Goal: Task Accomplishment & Management: Use online tool/utility

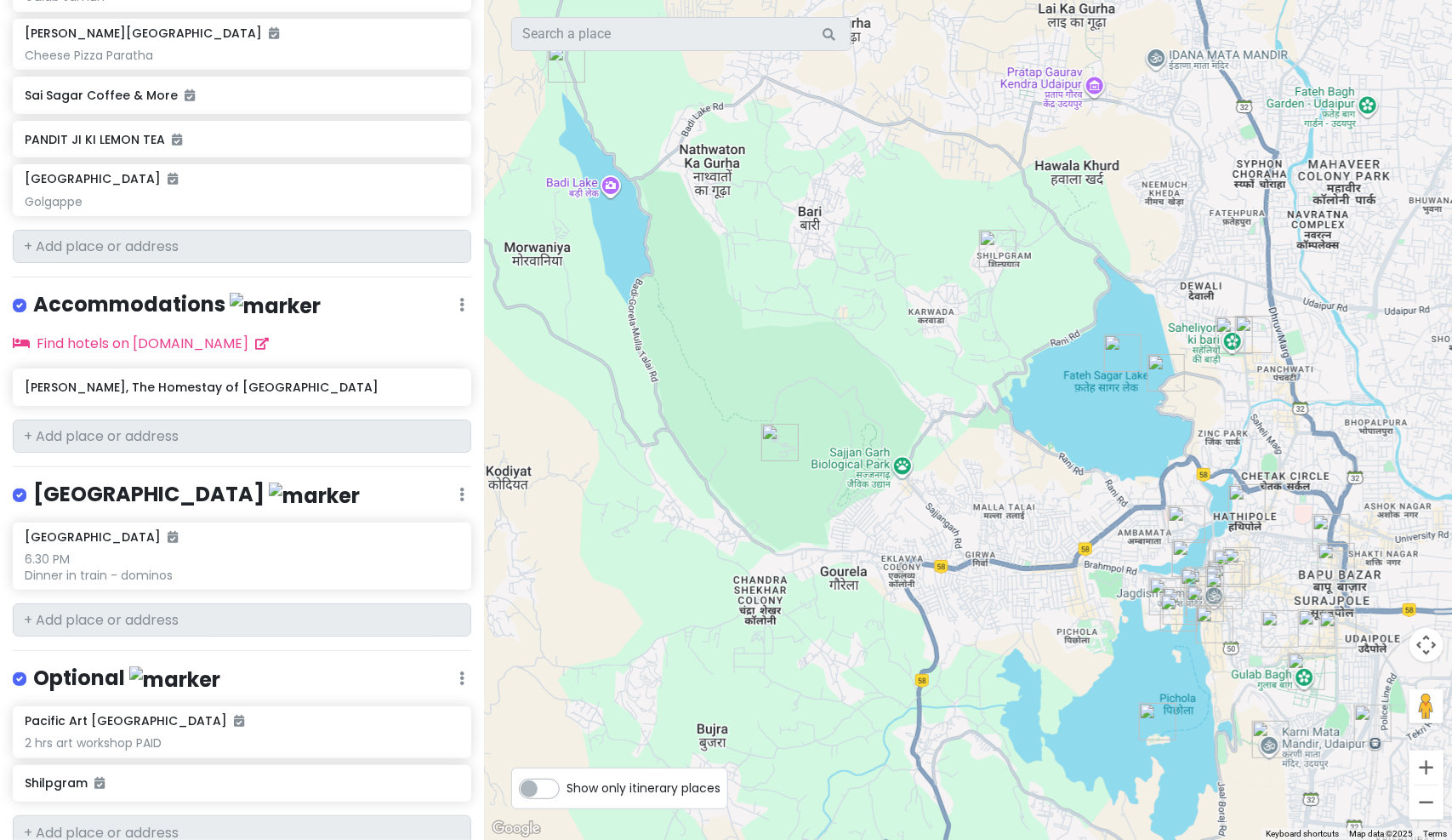
scroll to position [1870, 0]
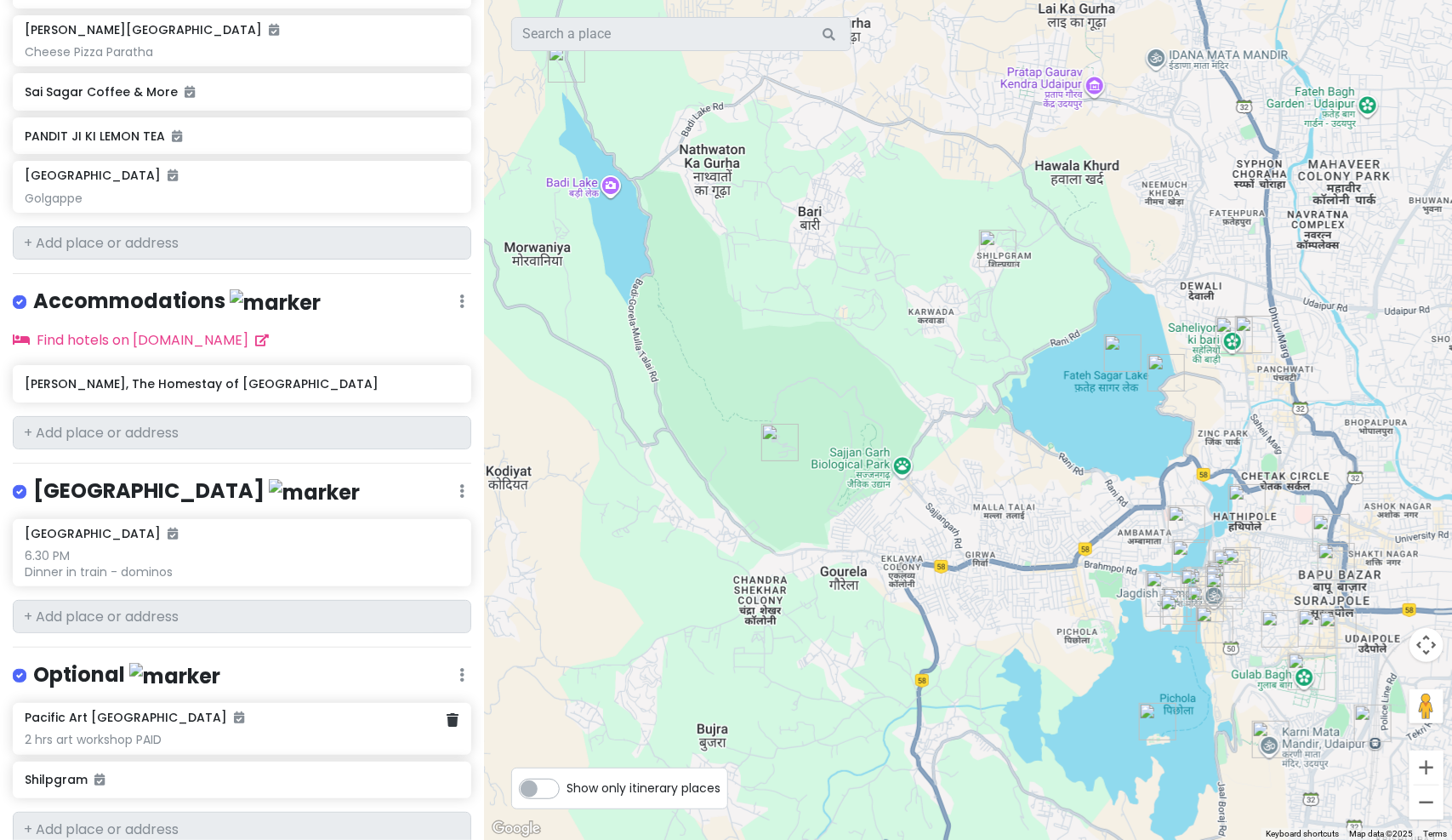
click at [114, 732] on div "2 hrs art workshop PAID" at bounding box center [242, 740] width 433 height 15
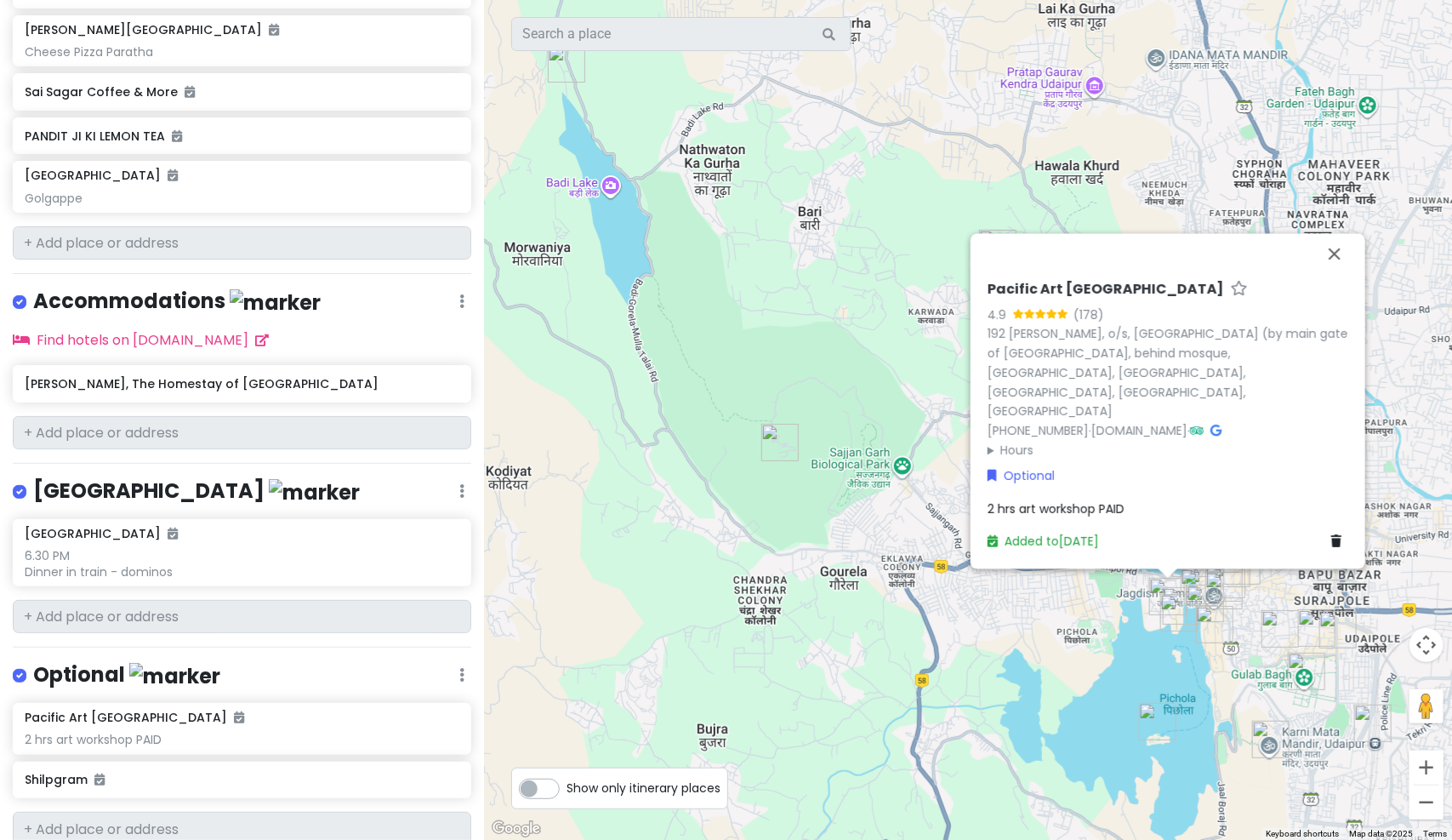
click at [1061, 507] on span "2 hrs art workshop PAID" at bounding box center [1056, 509] width 137 height 17
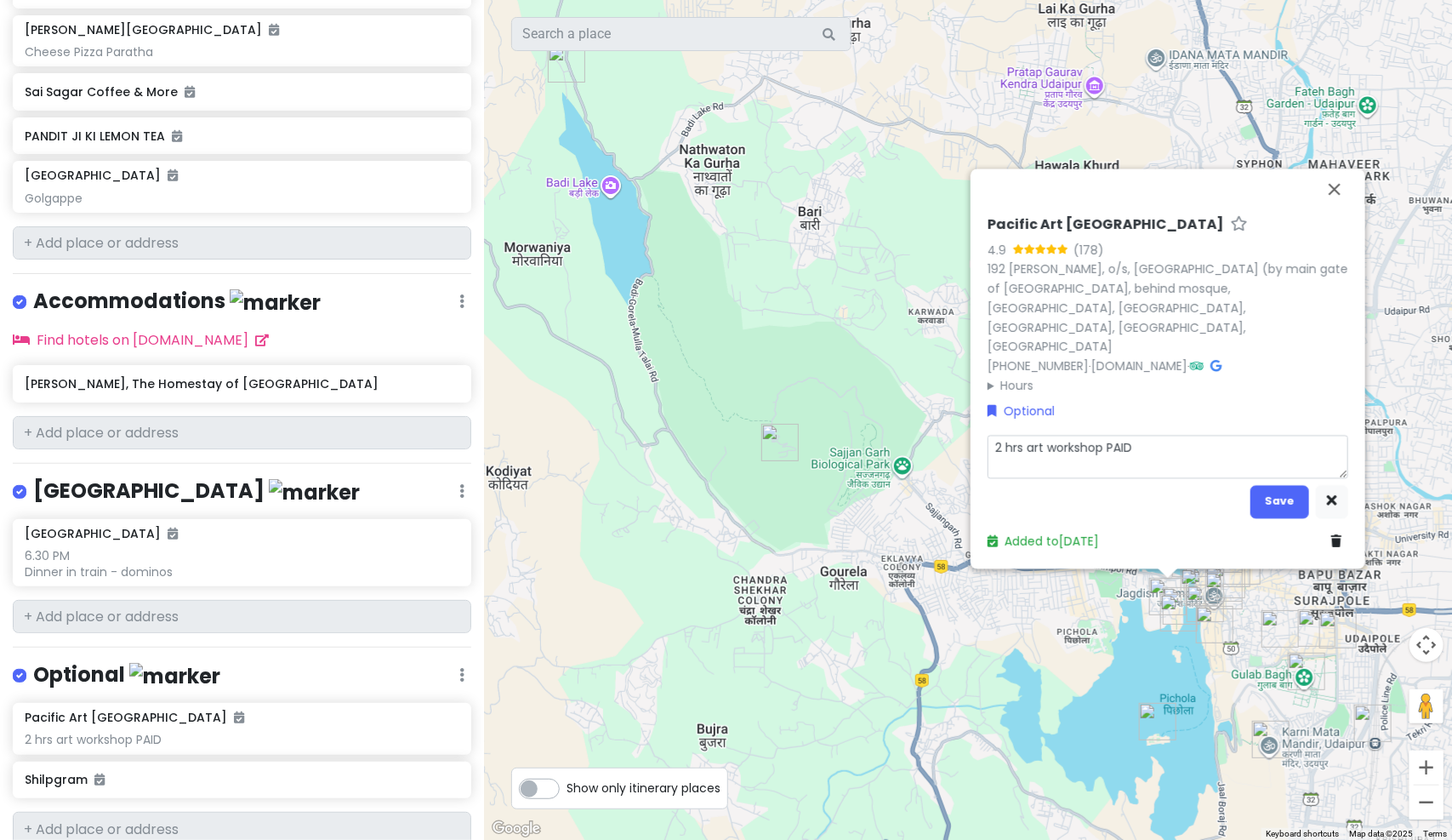
type textarea "x"
type textarea "2 hrs art workshop PAID"
type textarea "x"
type textarea "2 hrs art workshop PAID"
click at [1165, 456] on textarea "2 hrs art workshop PAID" at bounding box center [1168, 456] width 361 height 44
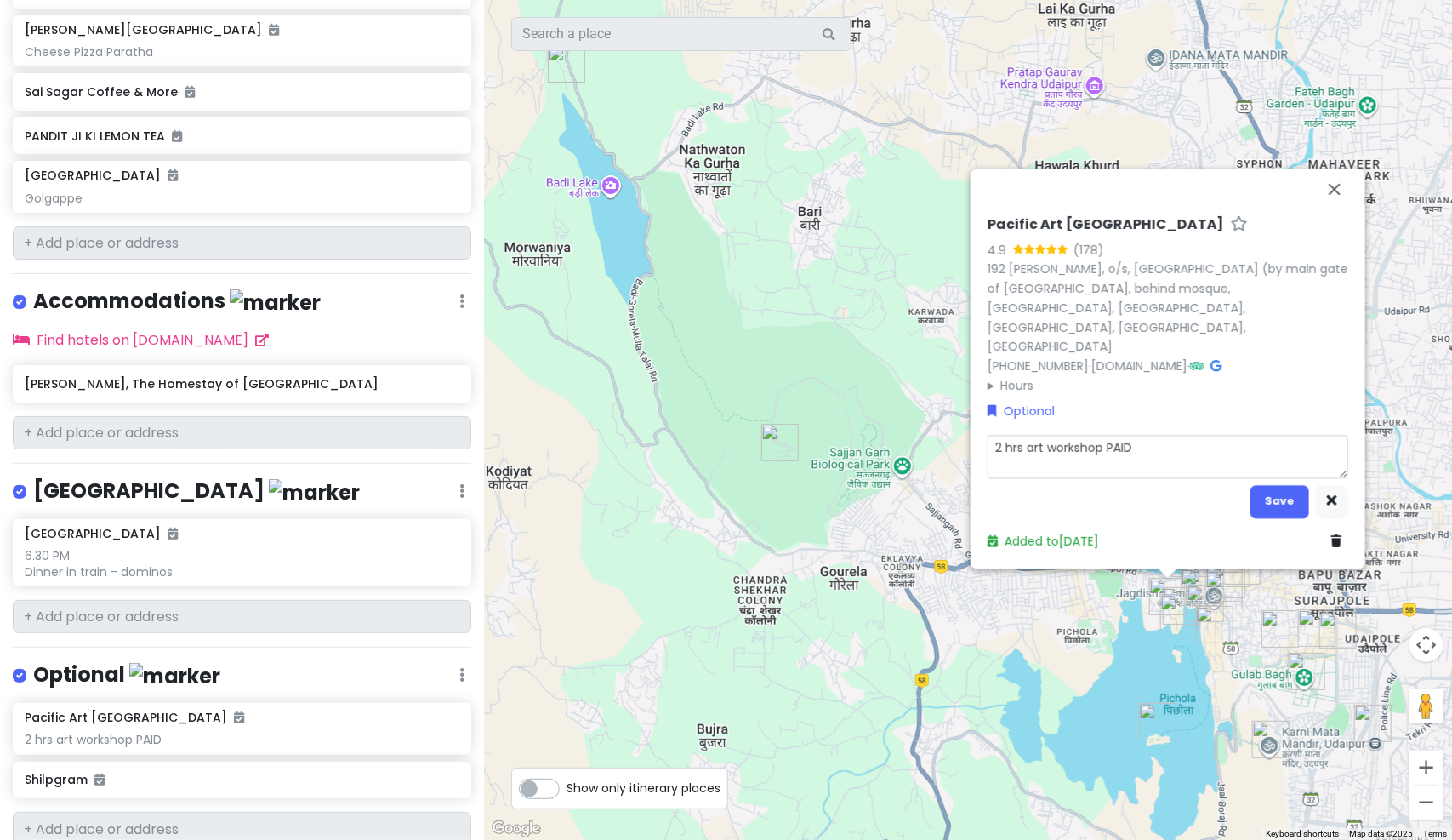
type textarea "x"
type textarea "2 hrs art workshop PAID"
type textarea "x"
type textarea "2 hrs art workshop PAID S"
type textarea "x"
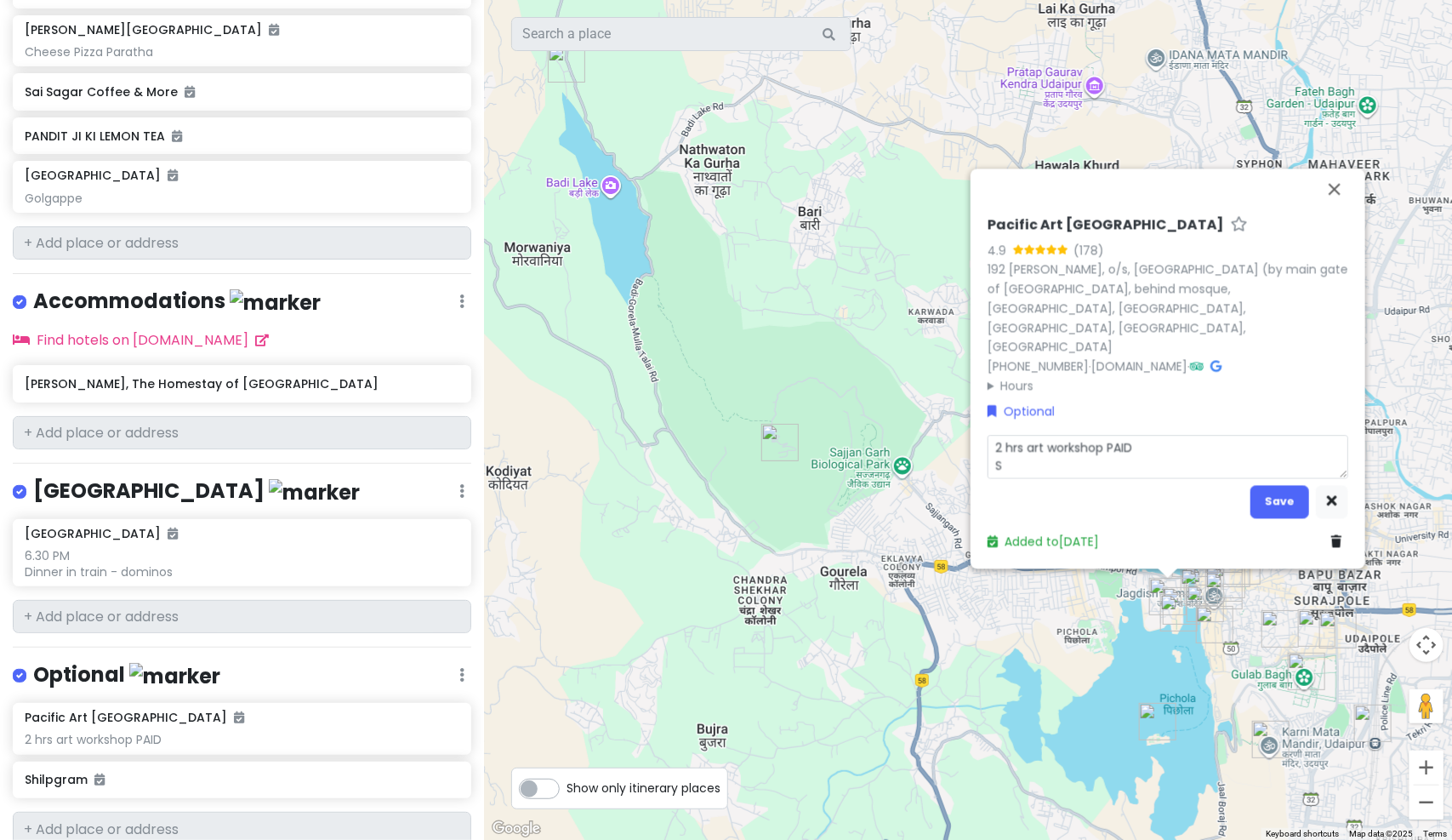
type textarea "2 hrs art workshop PAID Sh"
type textarea "x"
type textarea "2 hrs art workshop PAID Sho"
type textarea "x"
type textarea "2 hrs art workshop PAID Shop"
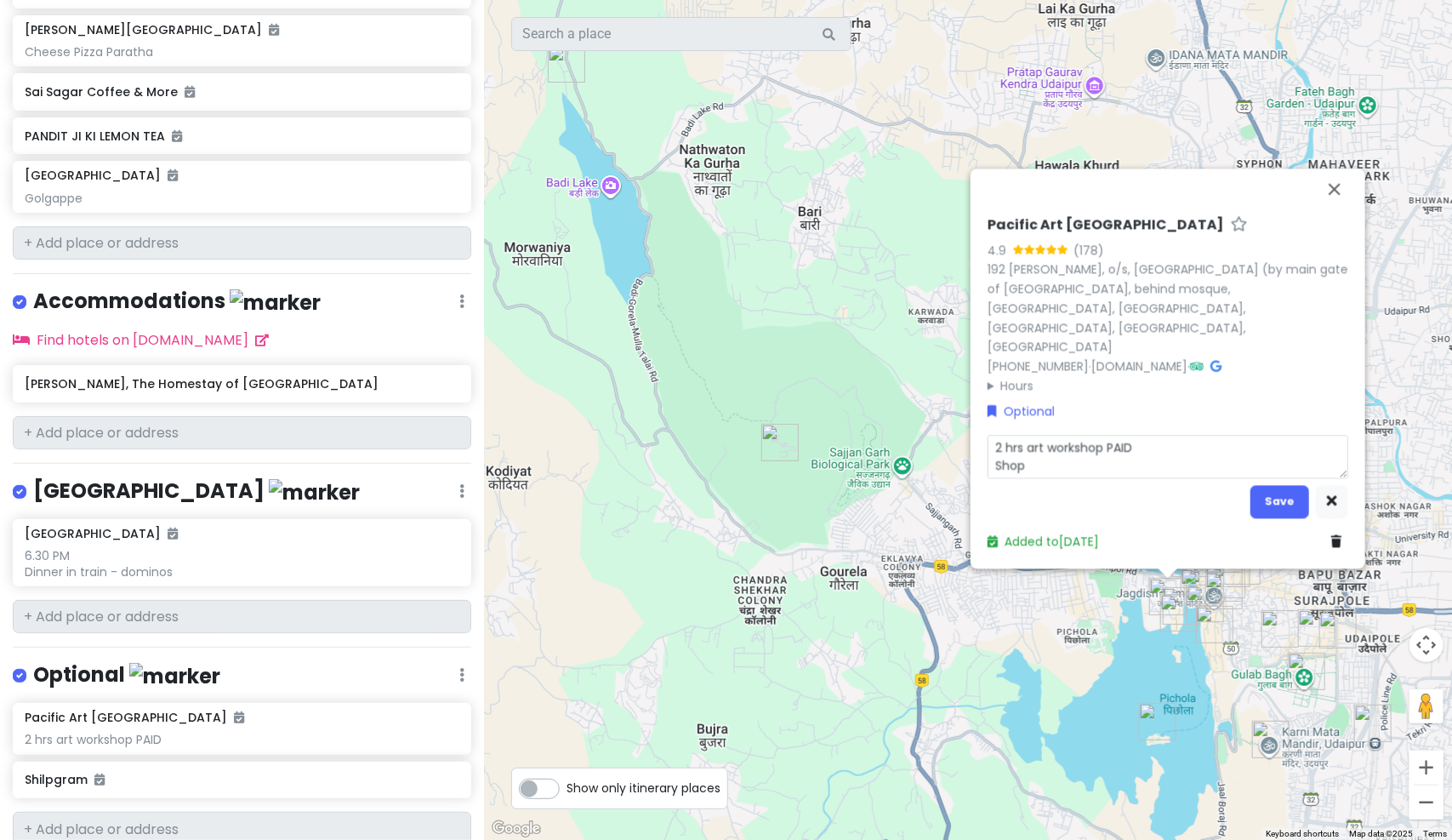
type textarea "x"
type textarea "2 hrs art workshop PAID Shopp"
type textarea "x"
type textarea "2 hrs art workshop PAID Shoppi"
type textarea "x"
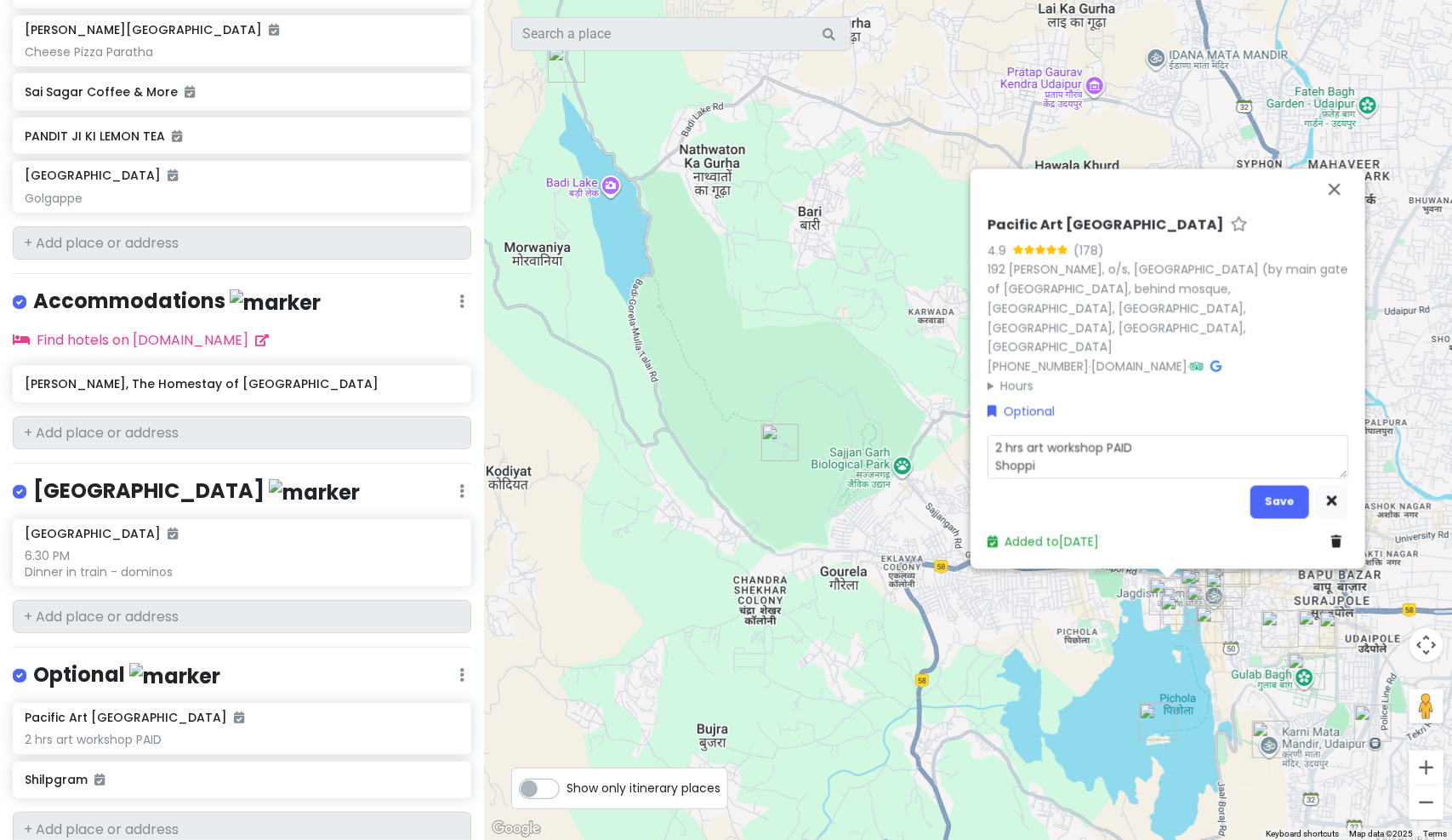
type textarea "2 hrs art workshop PAID Shoppin"
type textarea "x"
type textarea "2 hrs art workshop PAID Shopping"
type textarea "x"
type textarea "2 hrs art workshop PAID Shoppin"
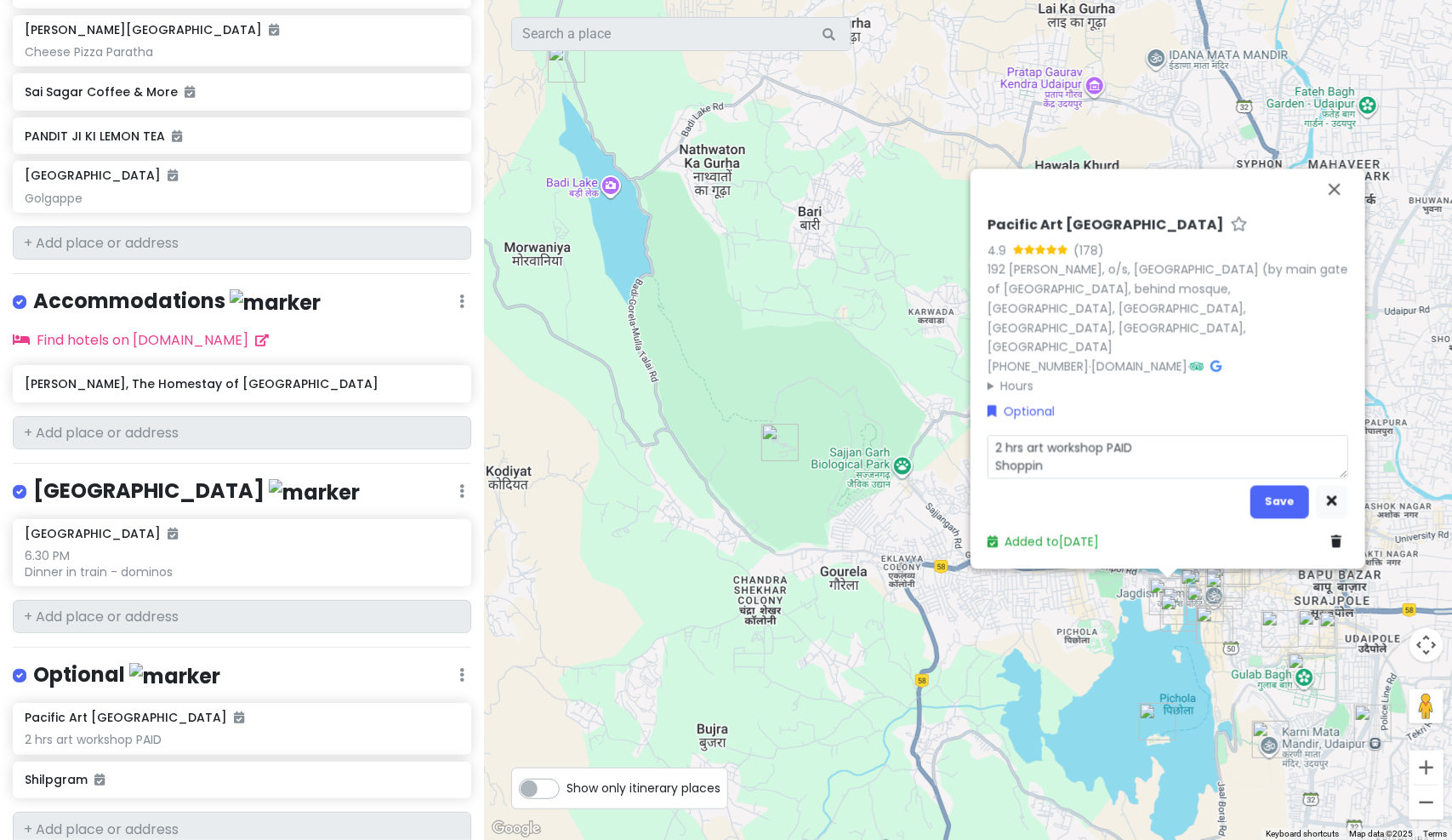
type textarea "x"
type textarea "2 hrs art workshop PAID Shoppi"
type textarea "x"
type textarea "2 hrs art workshop PAID Shopp"
type textarea "x"
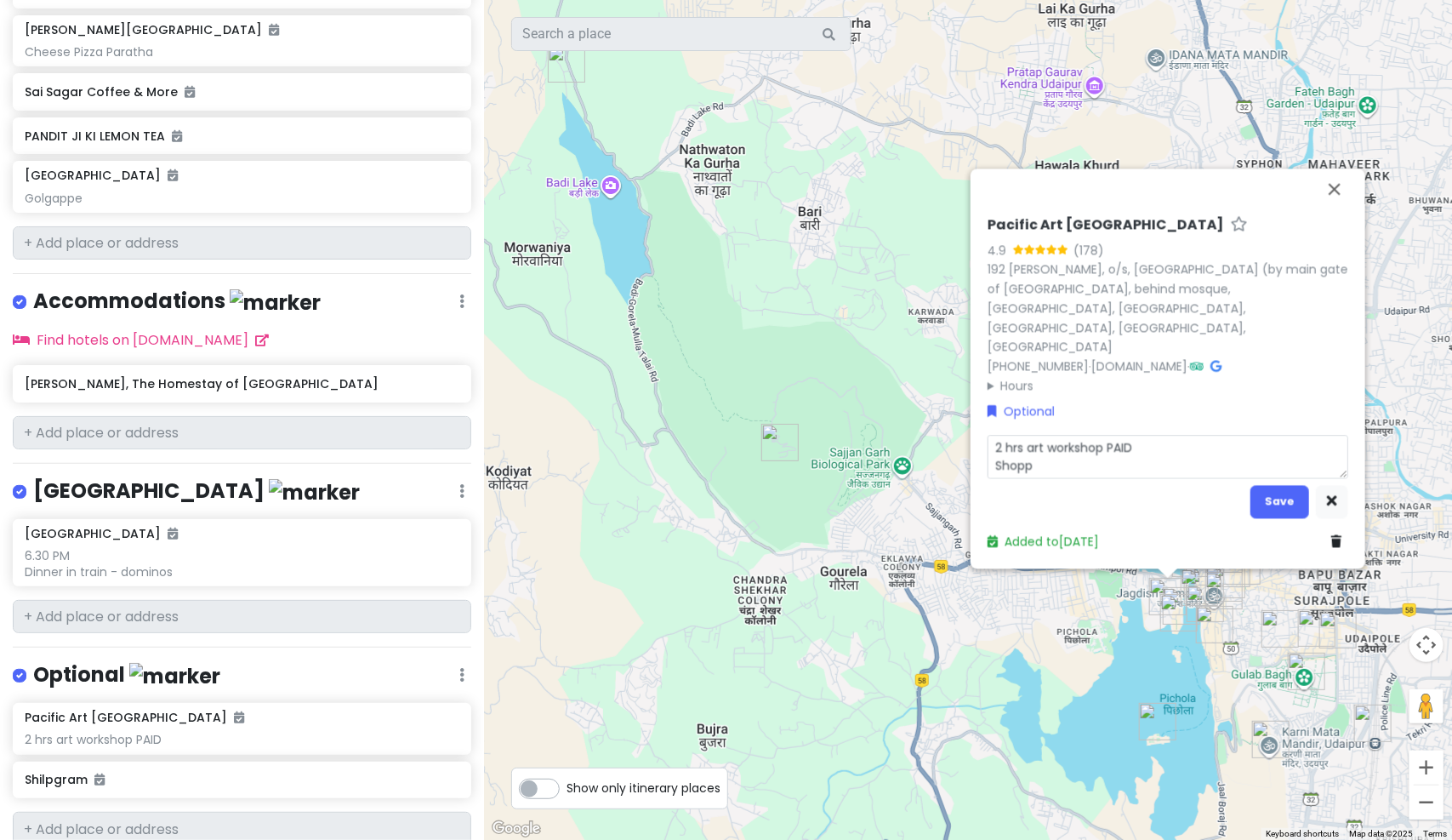
type textarea "2 hrs art workshop PAID Shop"
type textarea "x"
type textarea "2 hrs art workshop PAID Sho"
type textarea "x"
type textarea "2 hrs art workshop PAID Sh"
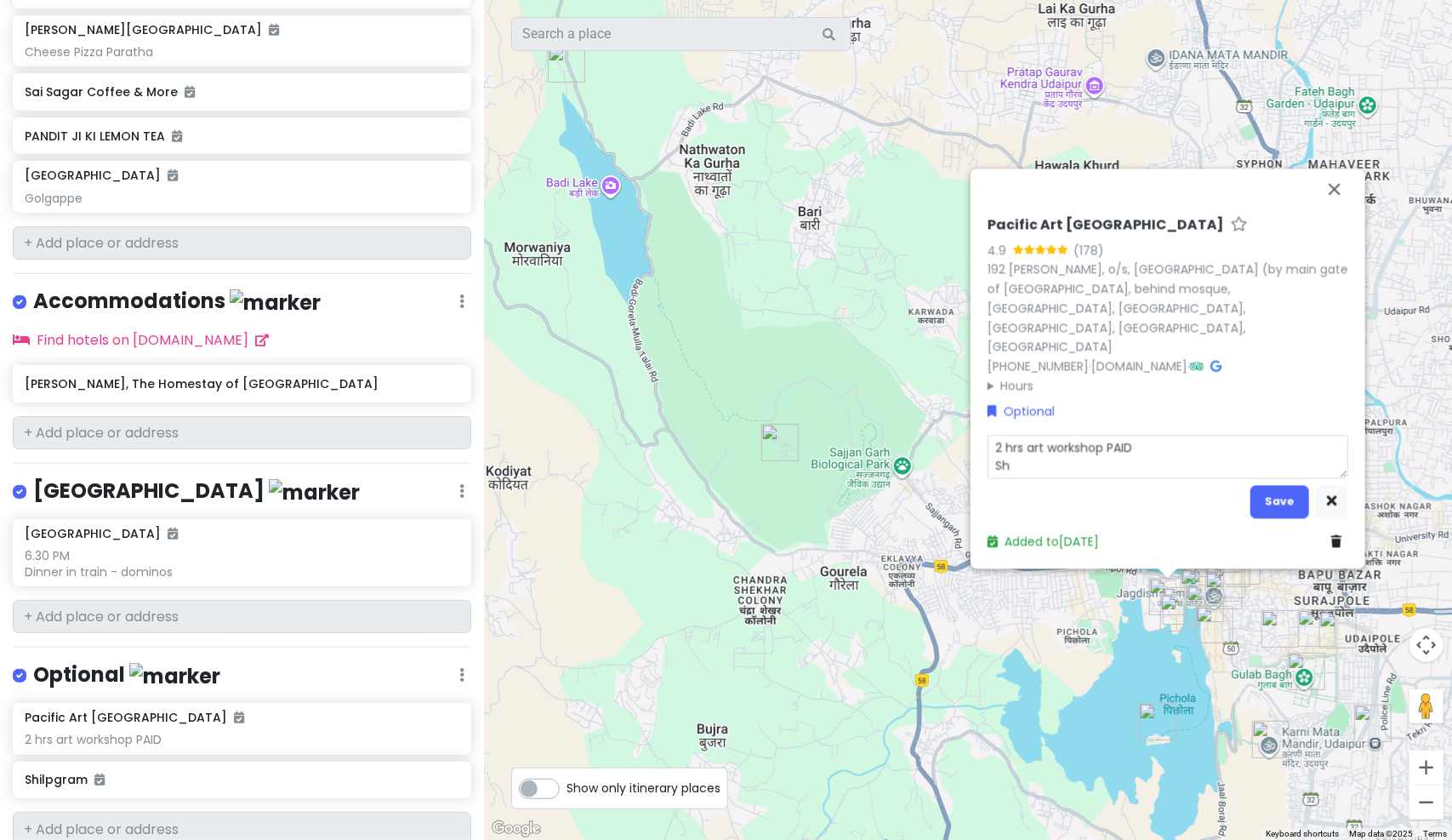
type textarea "x"
type textarea "2 hrs art workshop PAID S"
type textarea "x"
type textarea "2 hrs art workshop PAID"
type textarea "x"
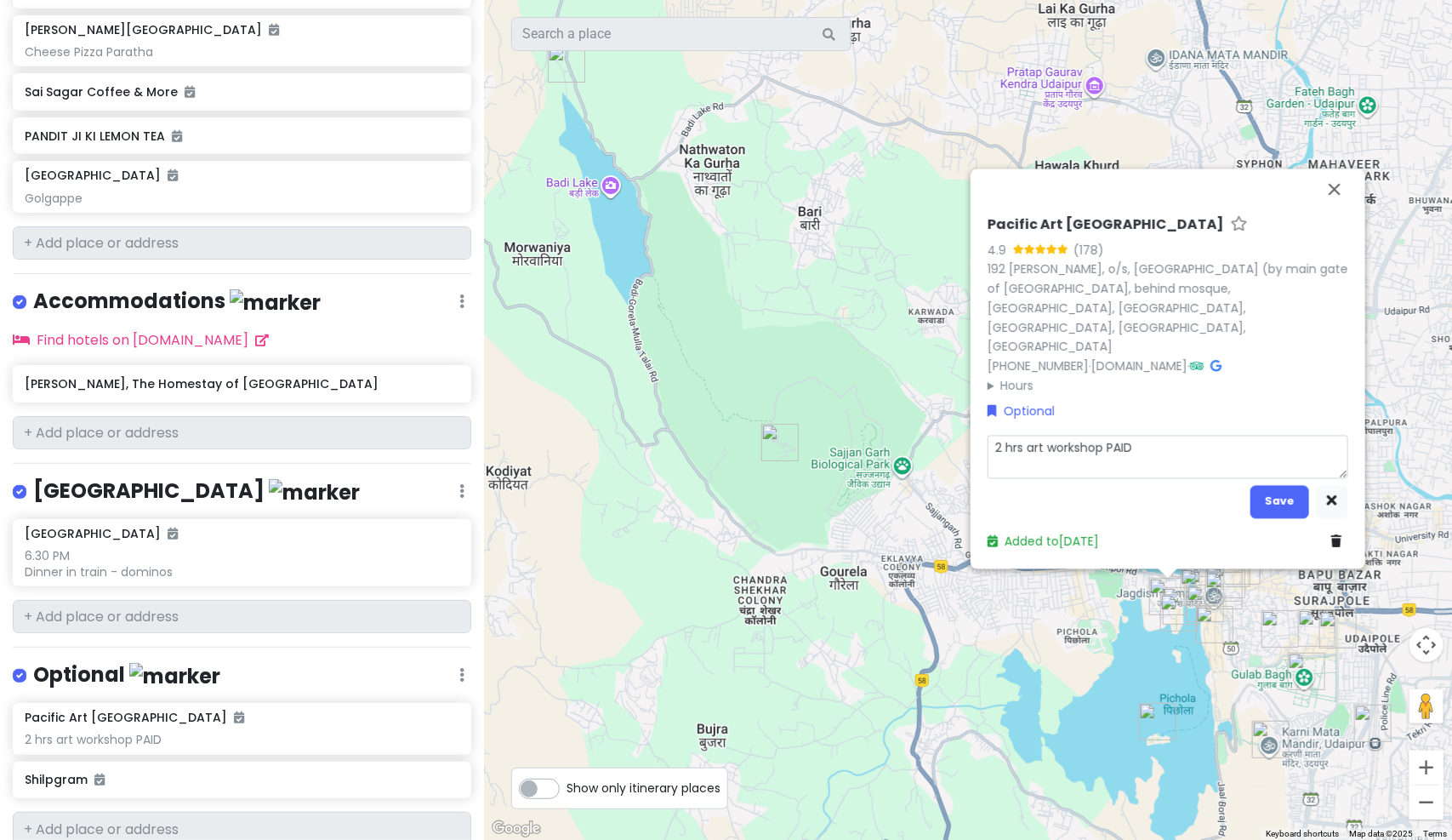
type textarea "2 hrs art workshop PAID N"
type textarea "x"
type textarea "2 hrs art workshop PAID No"
type textarea "x"
type textarea "2 hrs art workshop PAID Not"
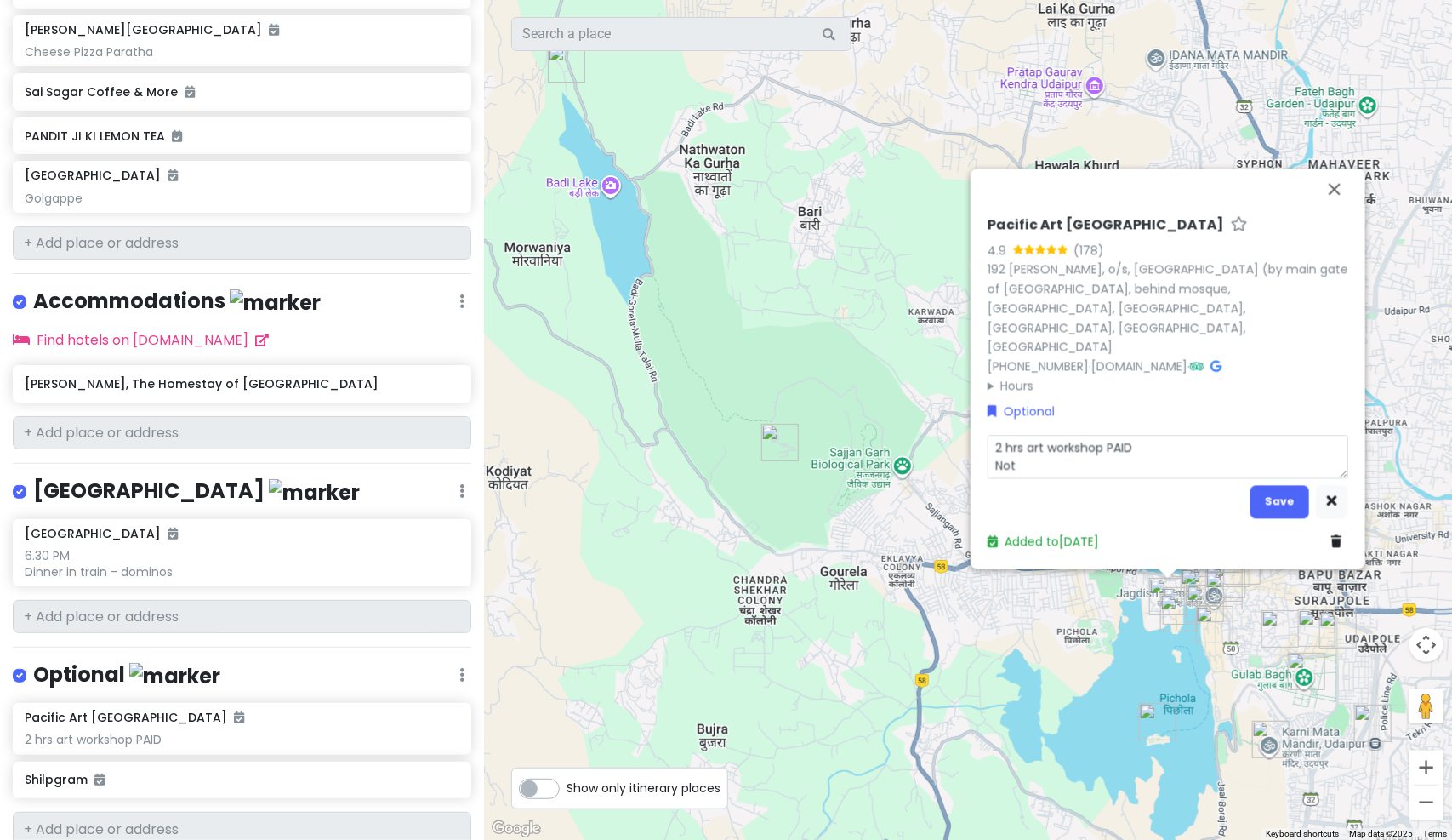
type textarea "x"
type textarea "2 hrs art workshop PAID Not c"
type textarea "x"
type textarea "2 hrs art workshop PAID Not co"
type textarea "x"
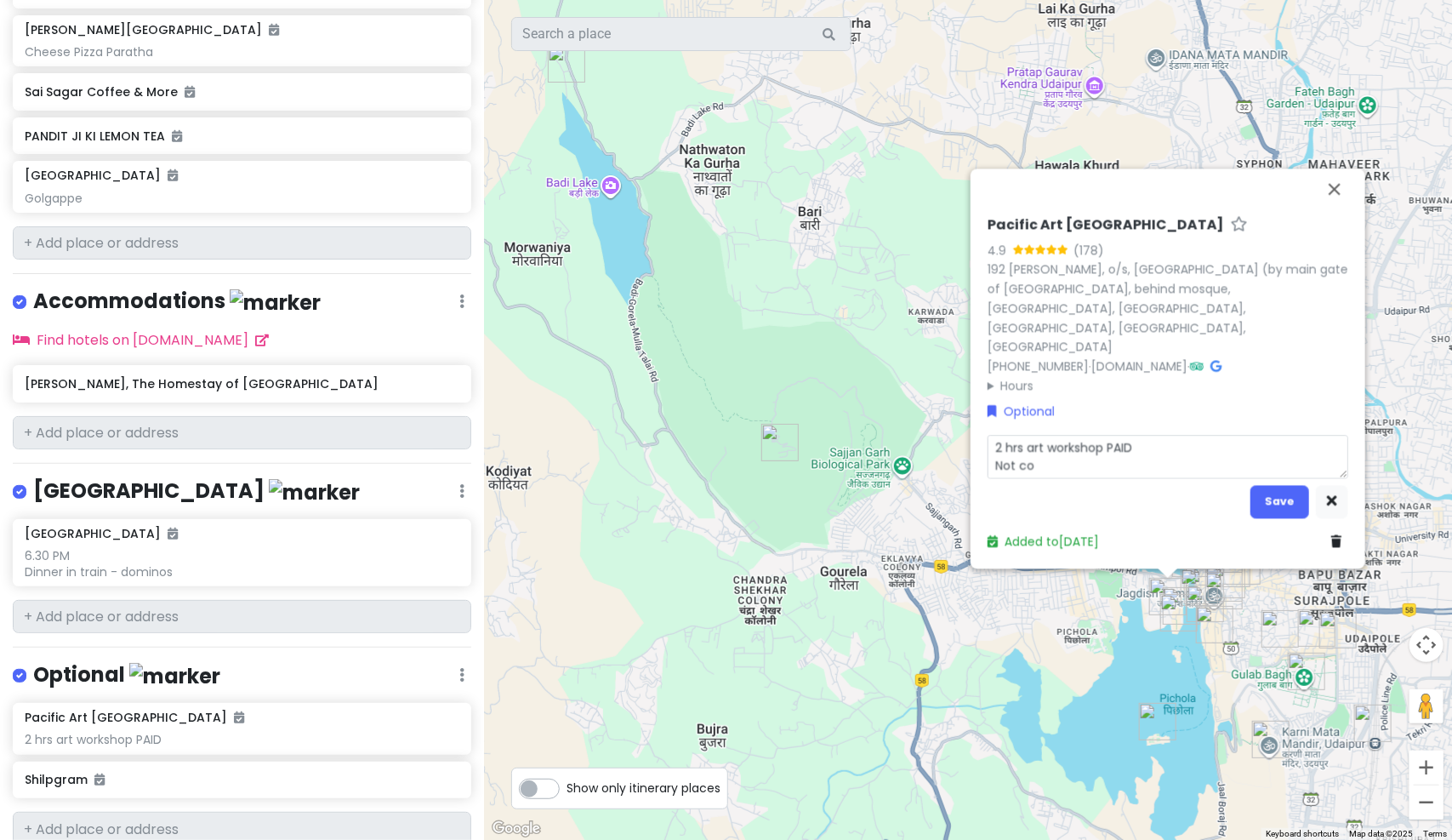
type textarea "2 hrs art workshop PAID Not com"
type textarea "x"
type textarea "2 hrs art workshop PAID Not comp"
type textarea "x"
type textarea "2 hrs art workshop PAID Not compl"
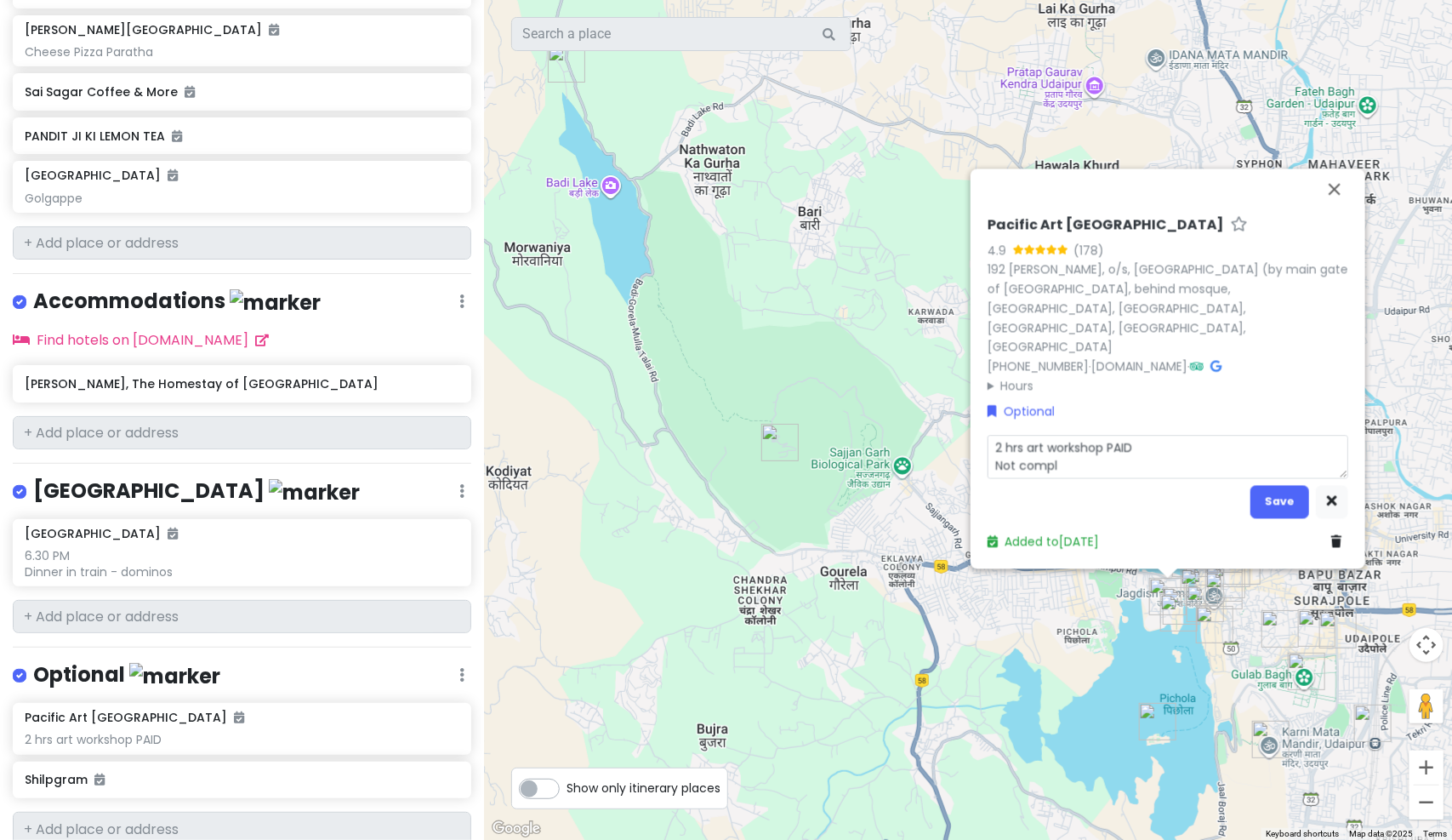
type textarea "x"
type textarea "2 hrs art workshop PAID Not complu"
type textarea "x"
type textarea "2 hrs art workshop PAID Not complus"
type textarea "x"
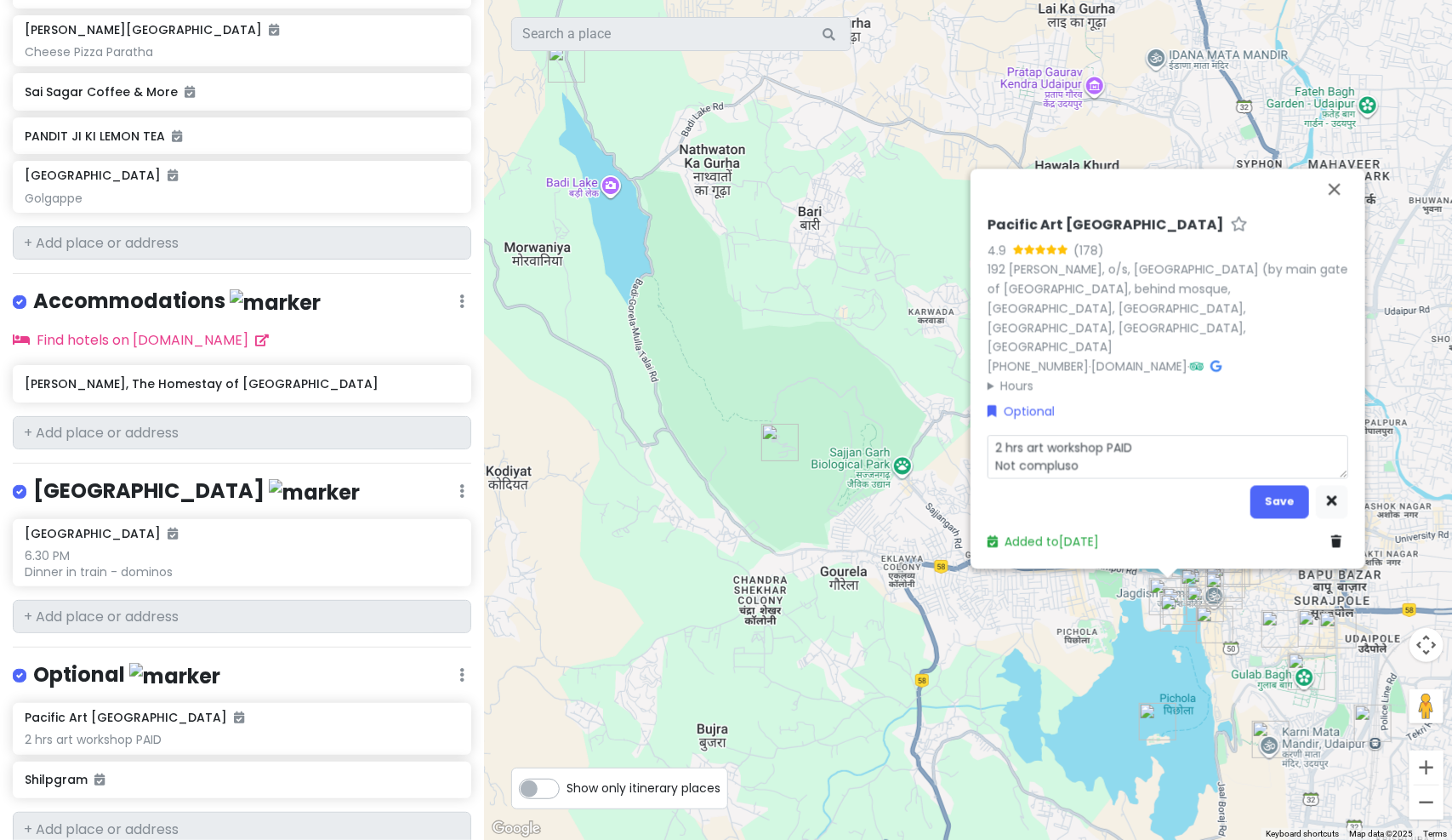
type textarea "2 hrs art workshop PAID Not complusor"
type textarea "x"
type textarea "2 hrs art workshop PAID Not complusory"
type textarea "x"
type textarea "2 hrs art workshop PAID Not complusor"
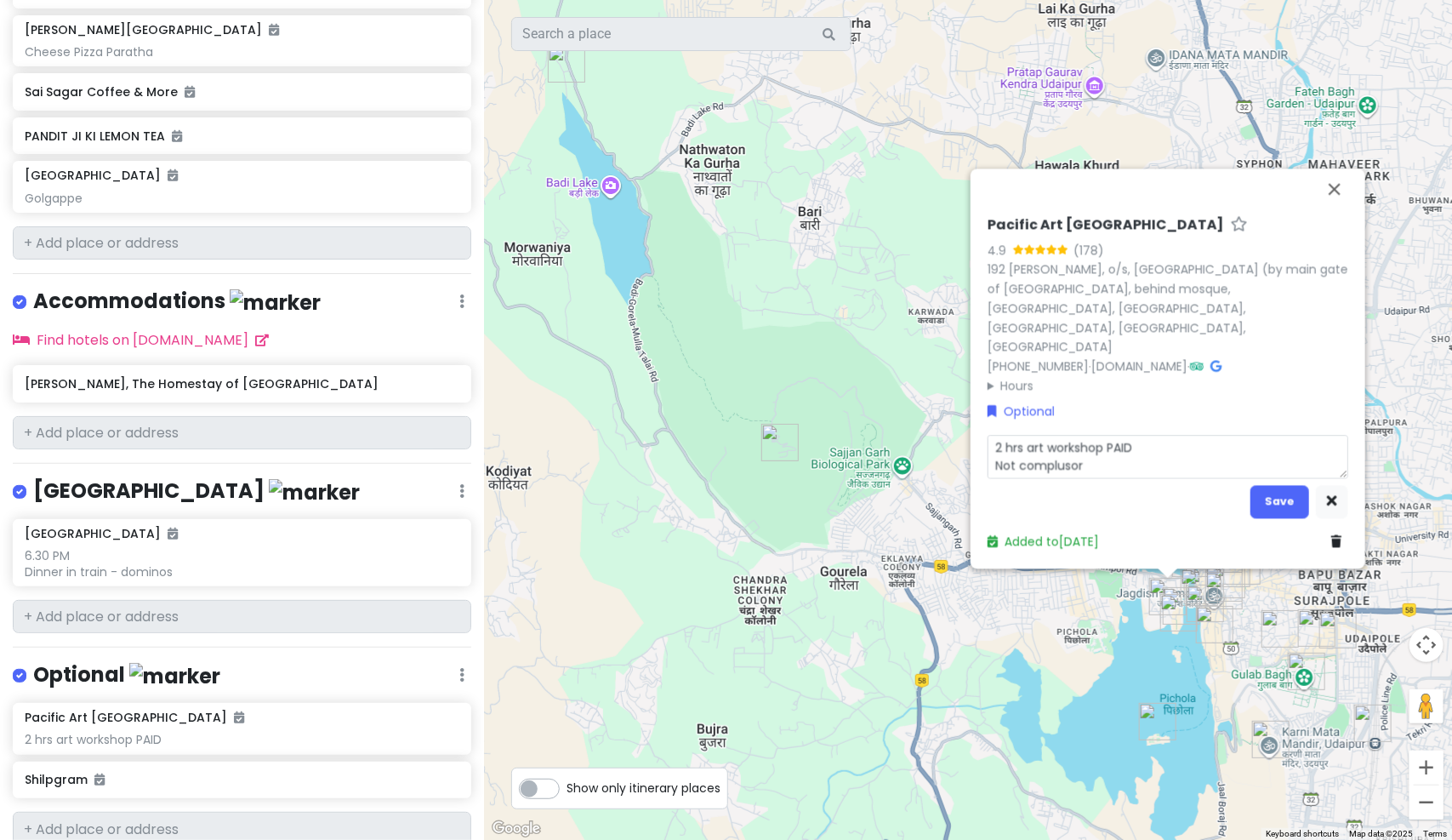
type textarea "x"
type textarea "2 hrs art workshop PAID Not compluso"
type textarea "x"
type textarea "2 hrs art workshop PAID Not complus"
type textarea "x"
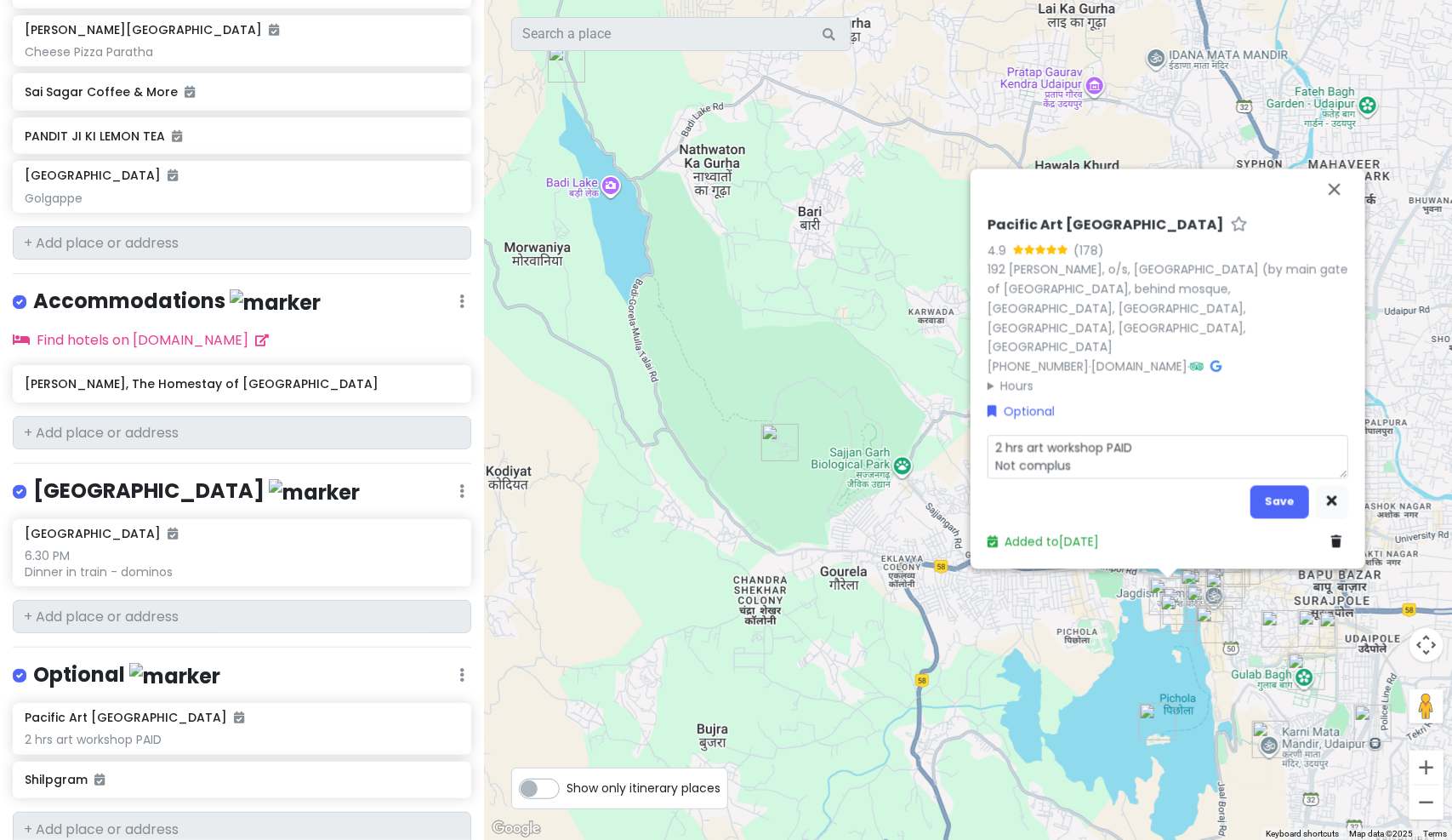
type textarea "2 hrs art workshop PAID Not complu"
type textarea "x"
type textarea "2 hrs art workshop PAID Not compl"
type textarea "x"
type textarea "2 hrs art workshop PAID Not comp"
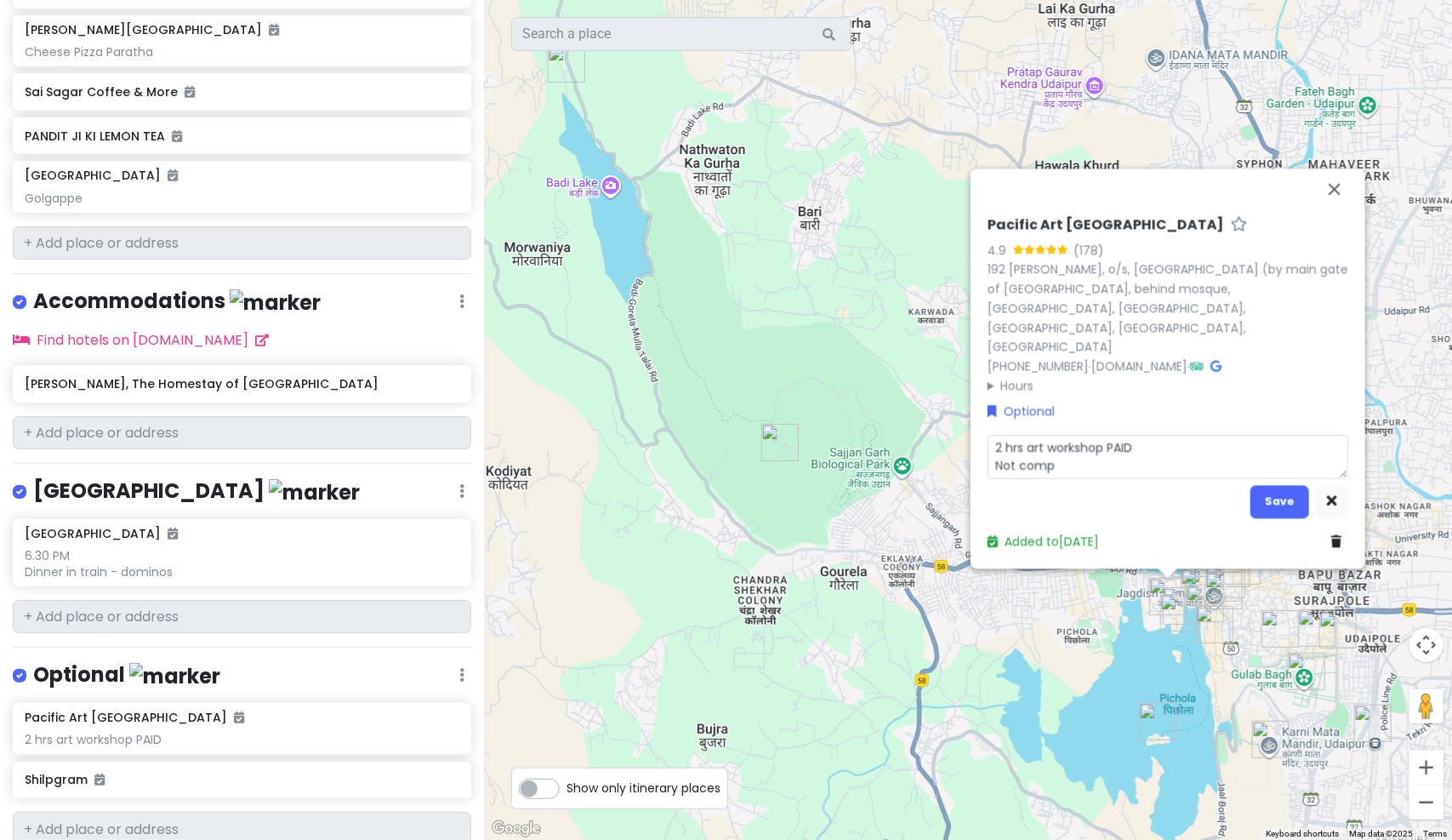
type textarea "x"
type textarea "2 hrs art workshop PAID Not compu"
type textarea "x"
type textarea "2 hrs art workshop PAID Not compuls"
type textarea "x"
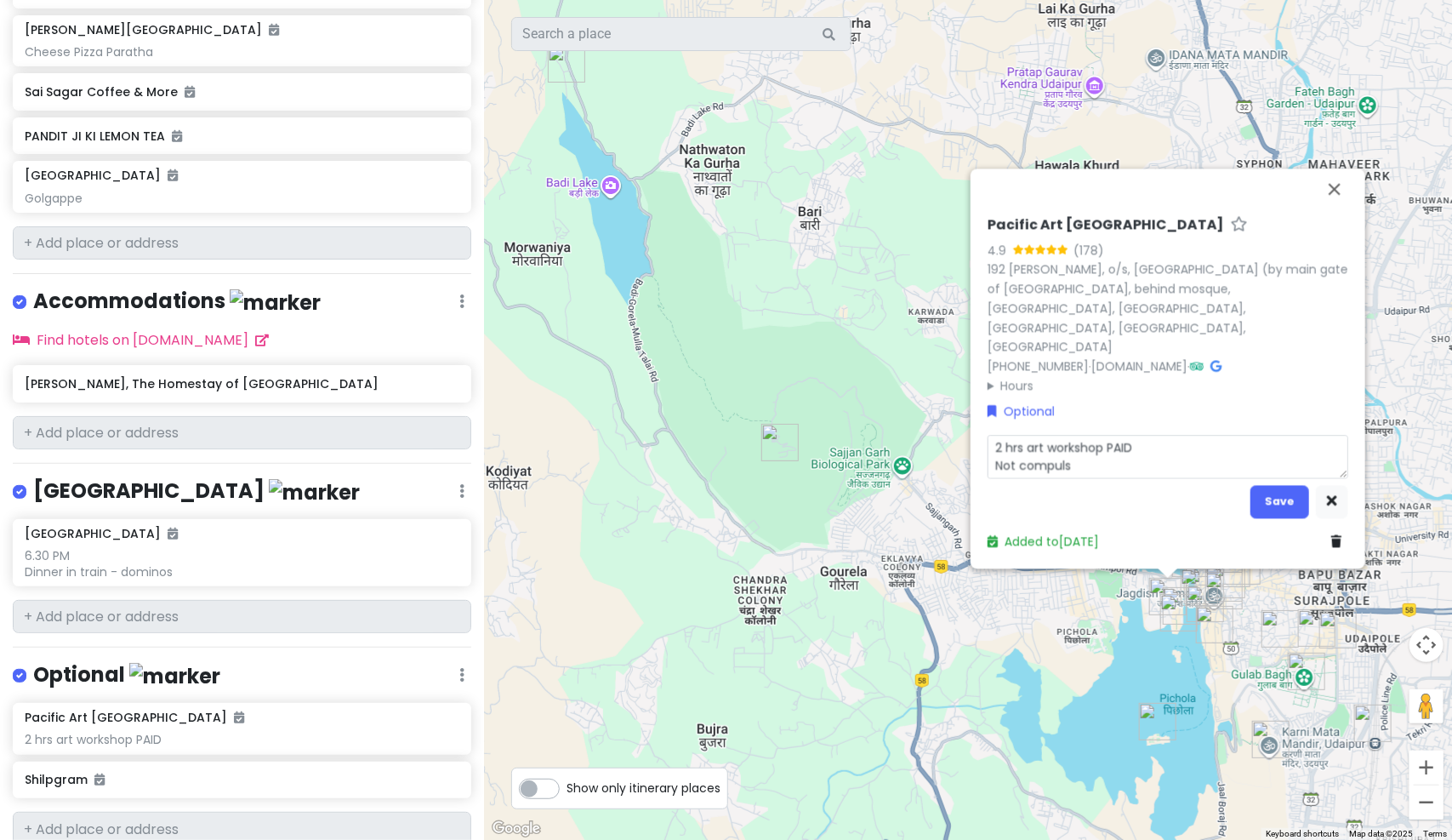
type textarea "2 hrs art workshop PAID Not compulso"
type textarea "x"
type textarea "2 hrs art workshop PAID Not compulsor"
type textarea "x"
type textarea "2 hrs art workshop PAID Not compulsory"
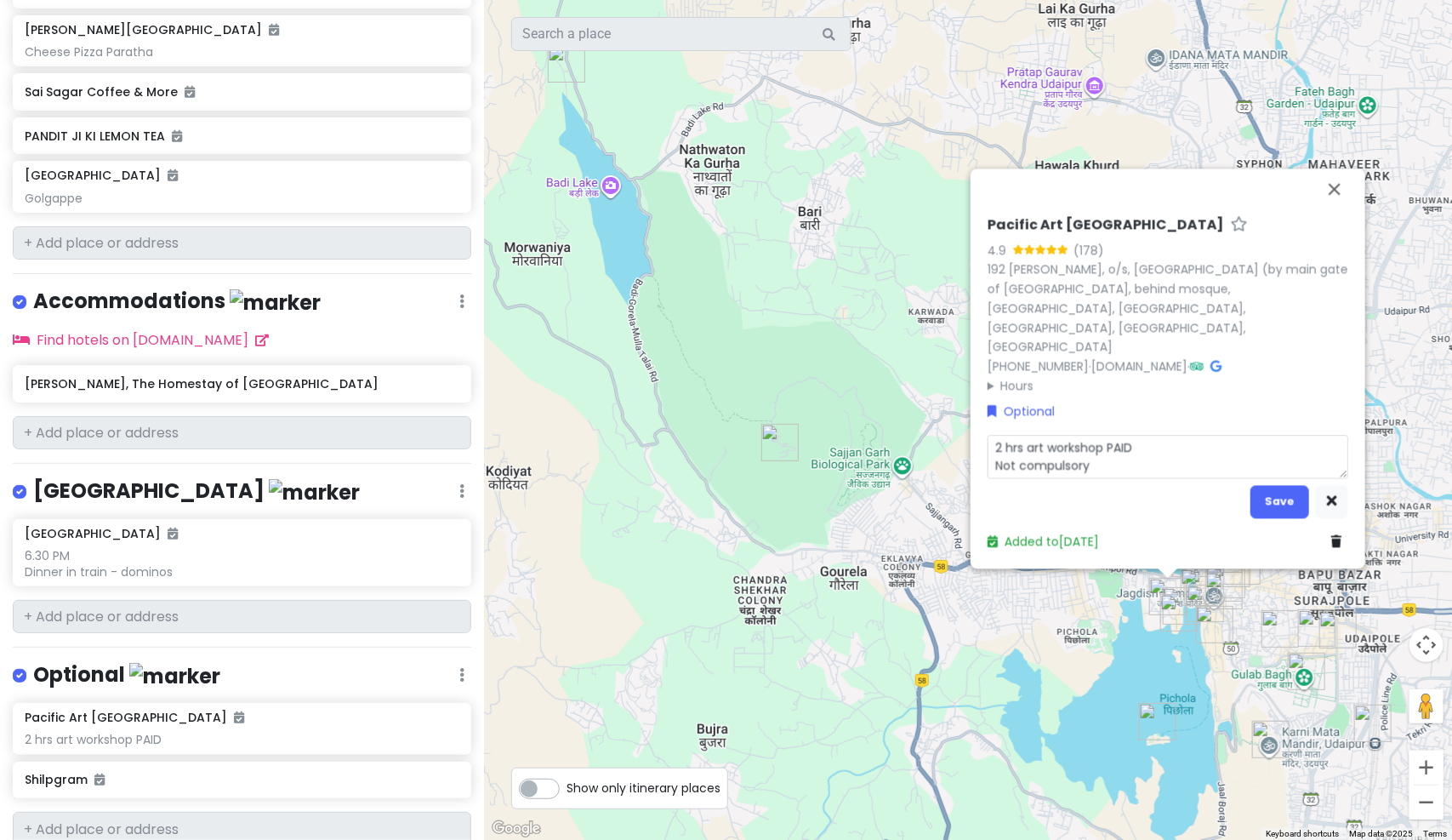
type textarea "x"
type textarea "2 hrs art workshop PAID Not compulsory."
type textarea "x"
type textarea "2 hrs art workshop PAID Not compulsory."
type textarea "x"
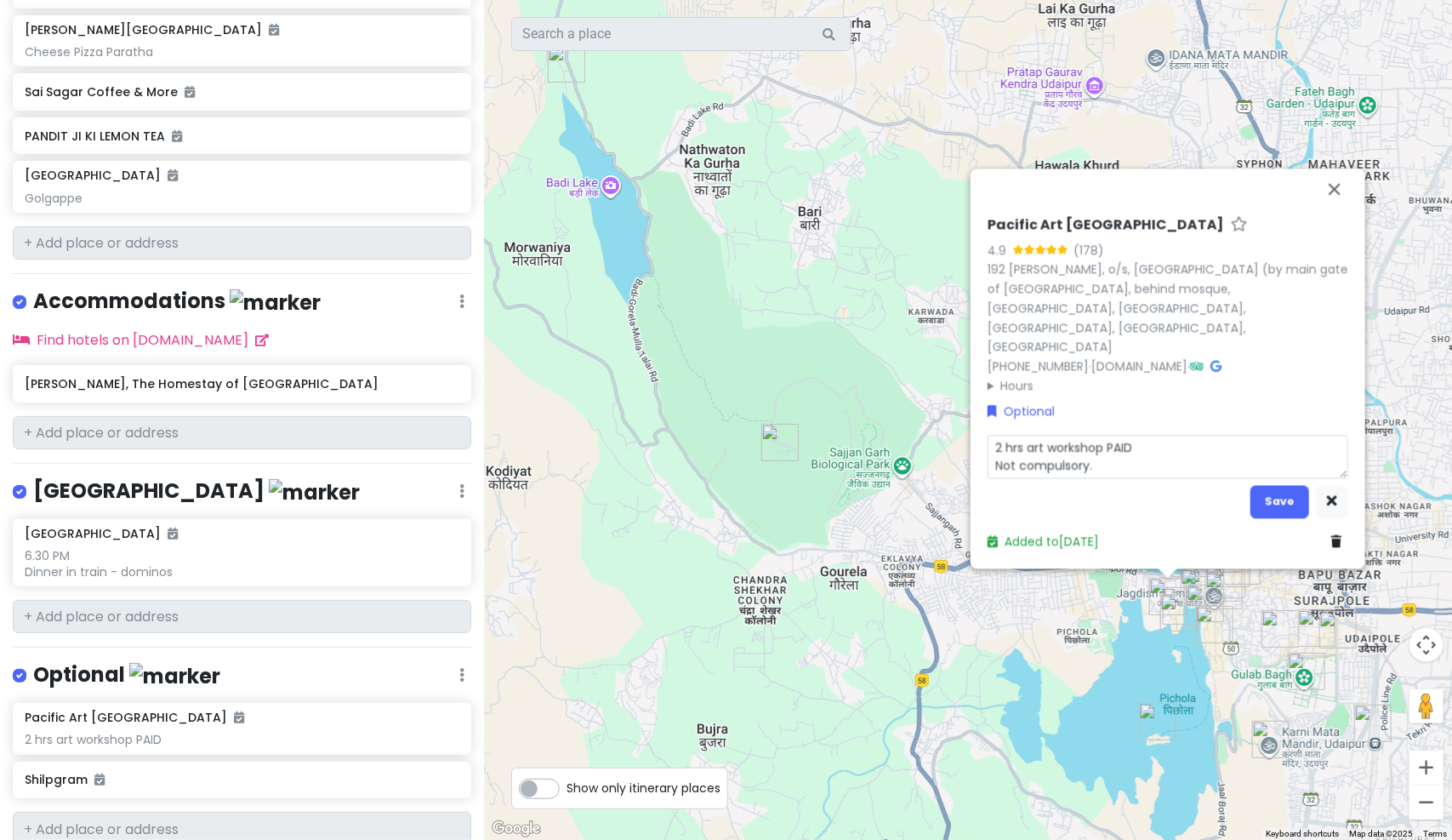
type textarea "2 hrs art workshop PAID Not compulsory. S"
type textarea "x"
type textarea "2 hrs art workshop PAID Not compulsory. Sh"
type textarea "x"
type textarea "2 hrs art workshop PAID Not compulsory. Sho"
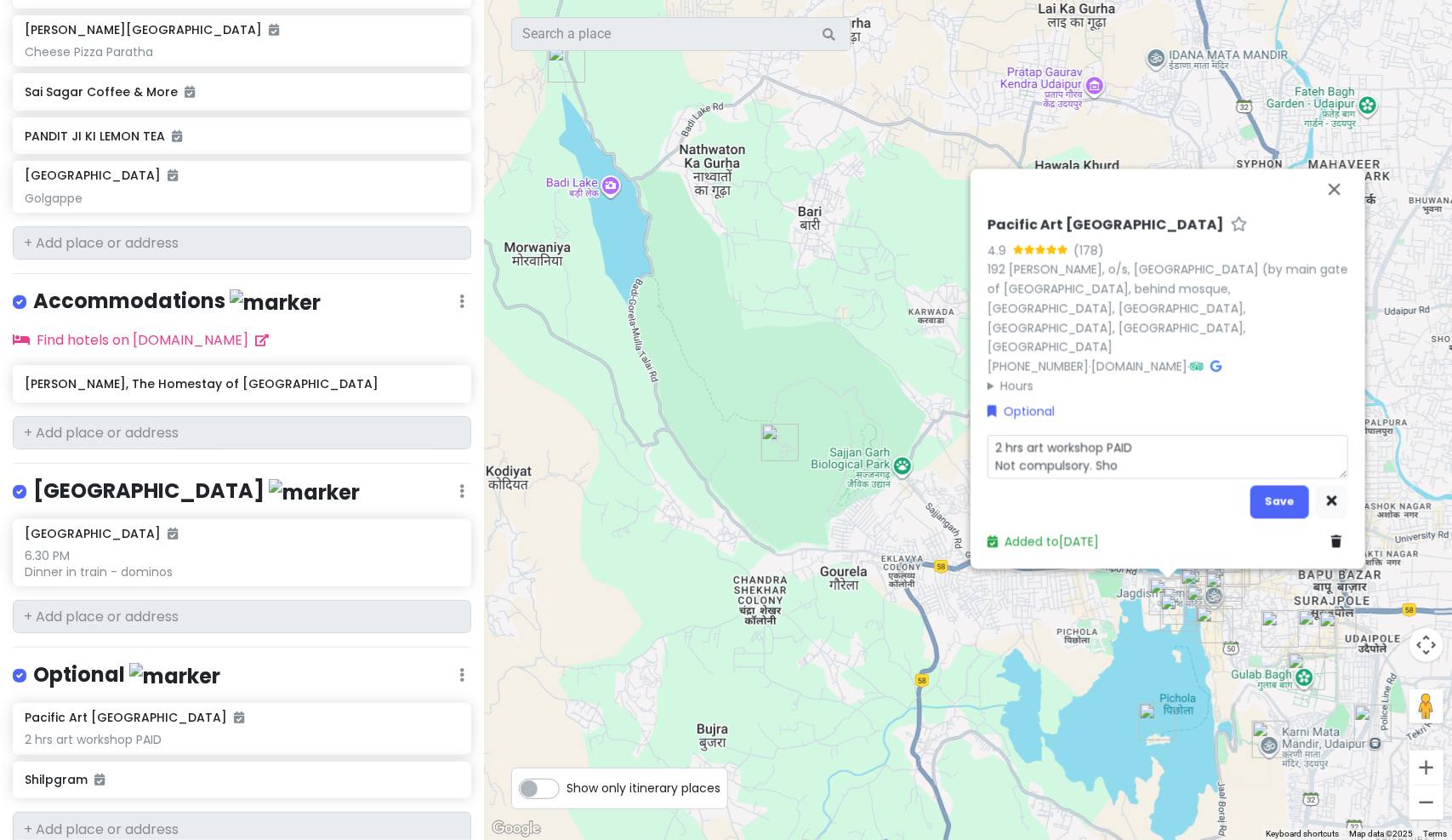
type textarea "x"
type textarea "2 hrs art workshop PAID Not compulsory. Shop"
type textarea "x"
type textarea "2 hrs art workshop PAID Not compulsory. Shopp"
type textarea "x"
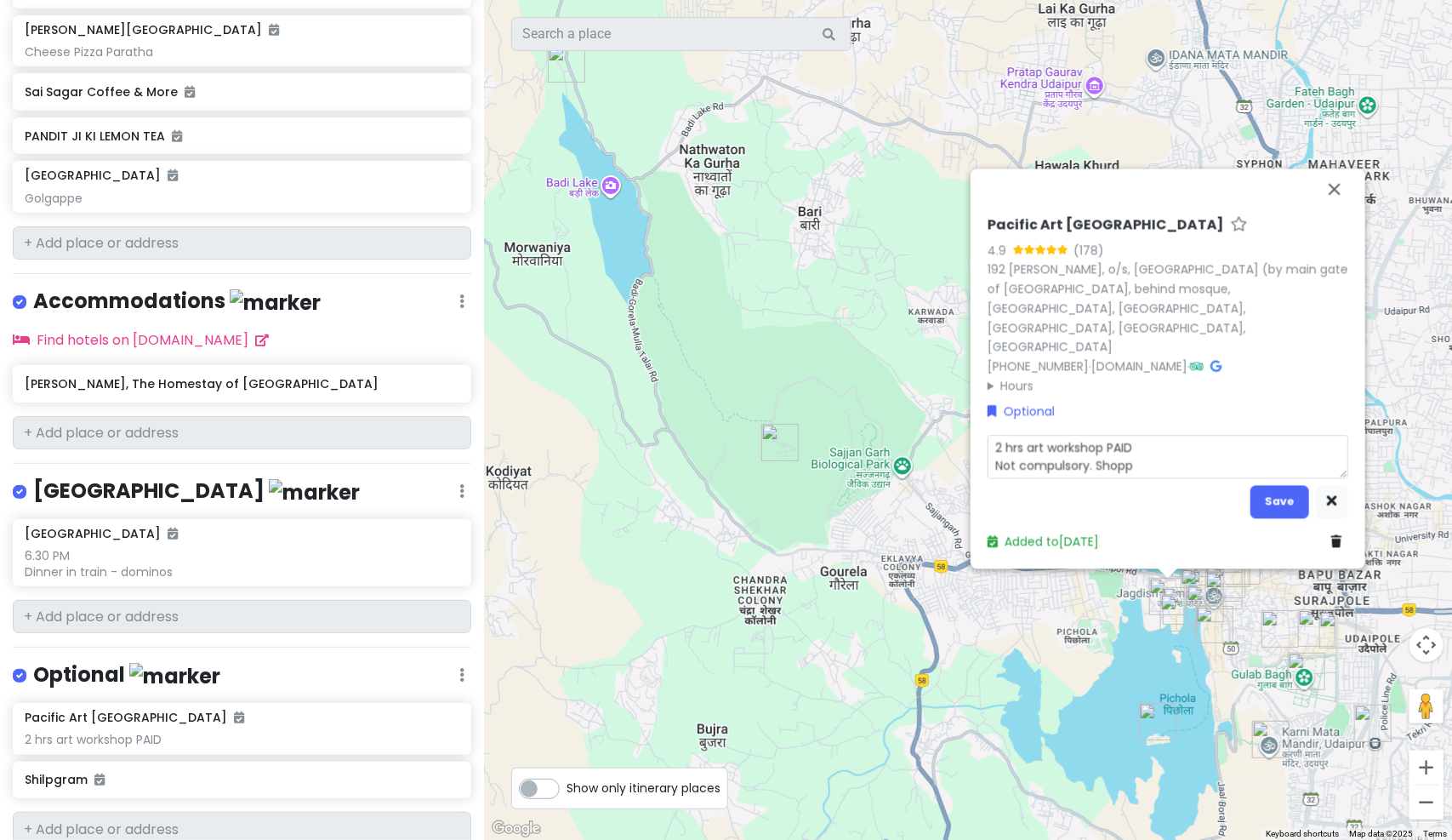
type textarea "2 hrs art workshop PAID Not compulsory. Shoppi"
type textarea "x"
type textarea "2 hrs art workshop PAID Not compulsory. [GEOGRAPHIC_DATA]"
type textarea "x"
type textarea "2 hrs art workshop PAID Not compulsory. Shopping"
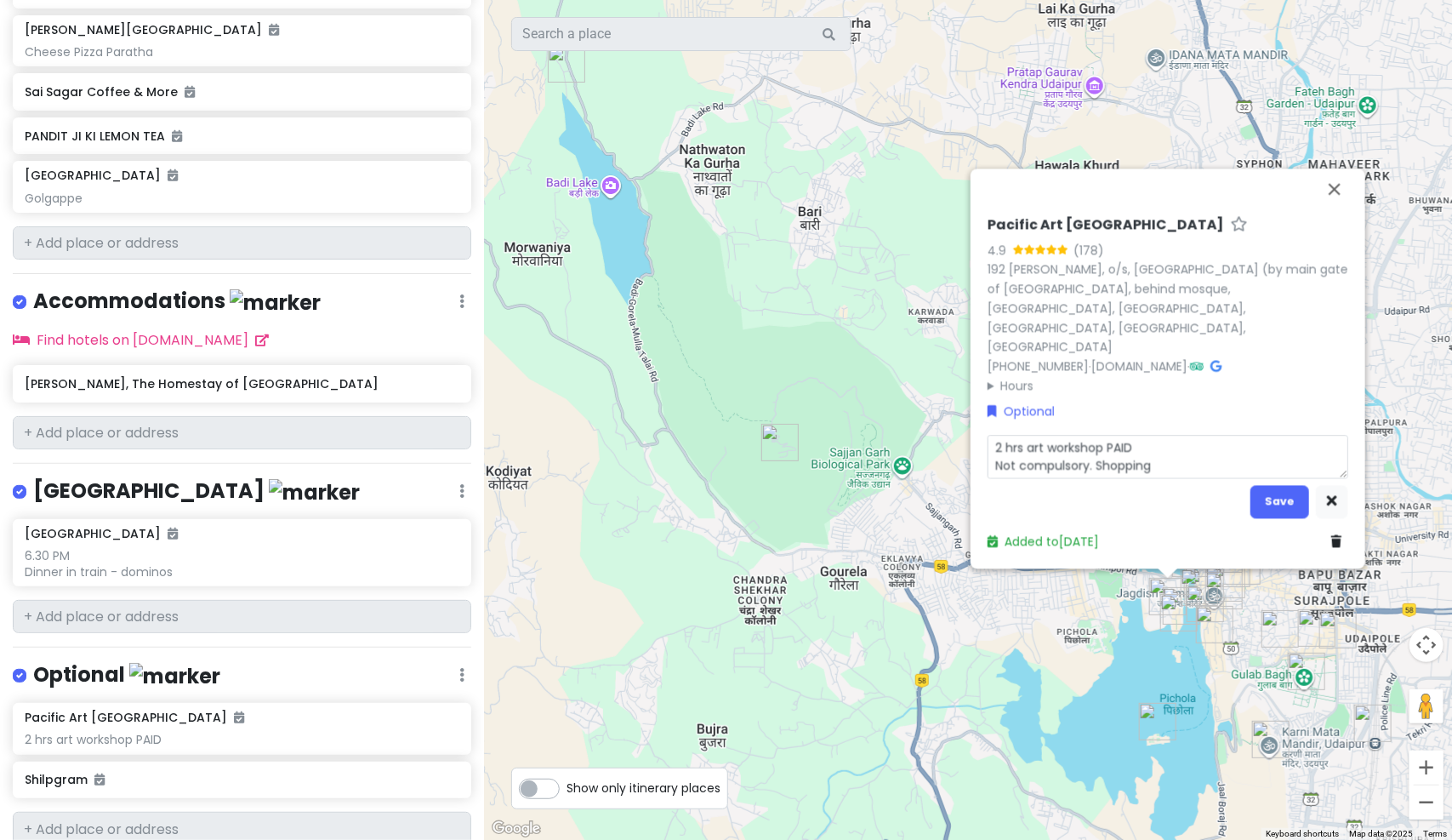
type textarea "x"
type textarea "2 hrs art workshop PAID Not compulsory. Shopping"
type textarea "x"
type textarea "2 hrs art workshop PAID Not compulsory. Shopping i"
type textarea "x"
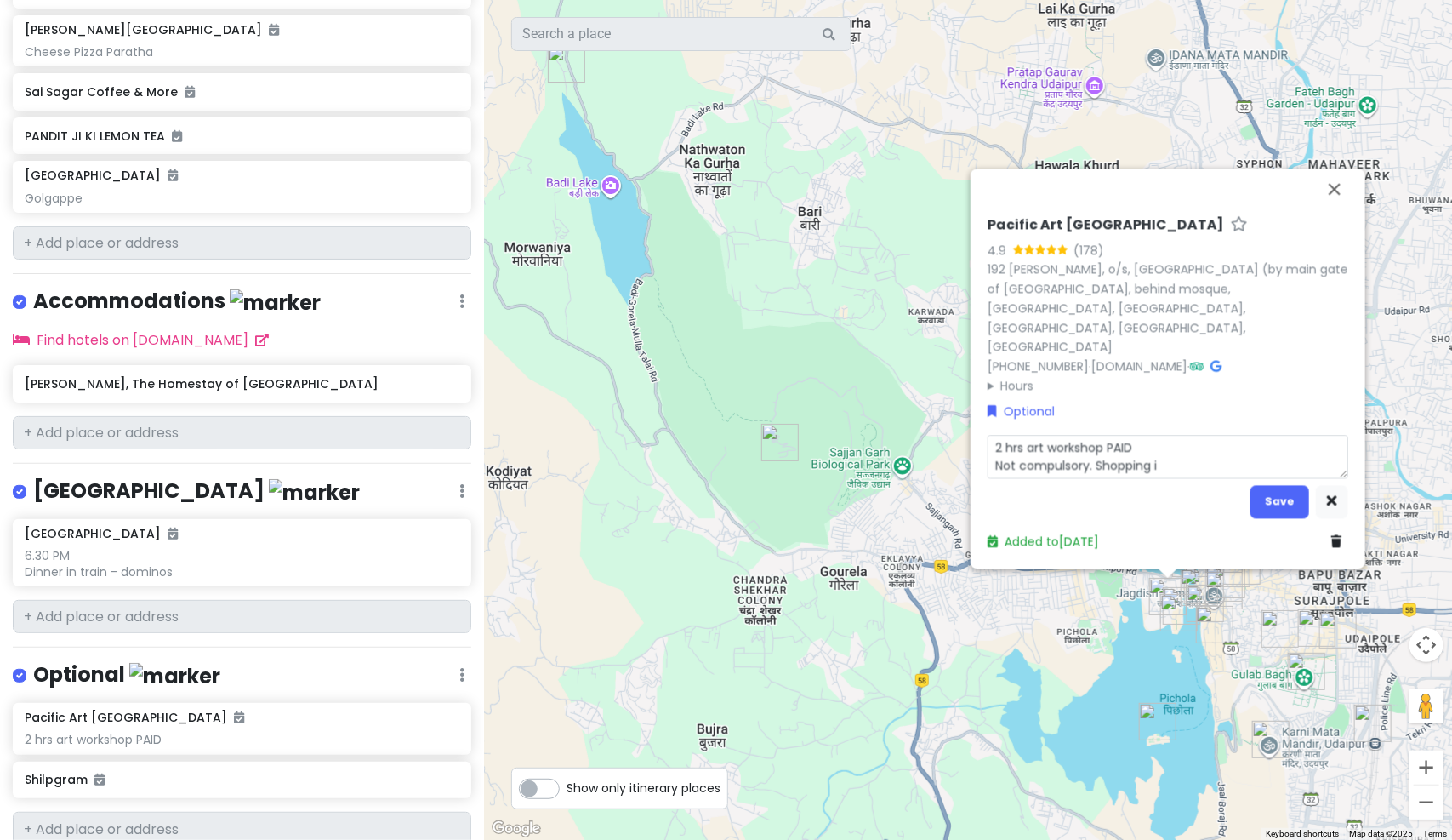
type textarea "2 hrs art workshop PAID Not compulsory. Shopping is"
type textarea "x"
type textarea "2 hrs art workshop PAID Not compulsory. Shopping is"
type textarea "x"
type textarea "2 hrs art workshop PAID Not compulsory. Shopping is f"
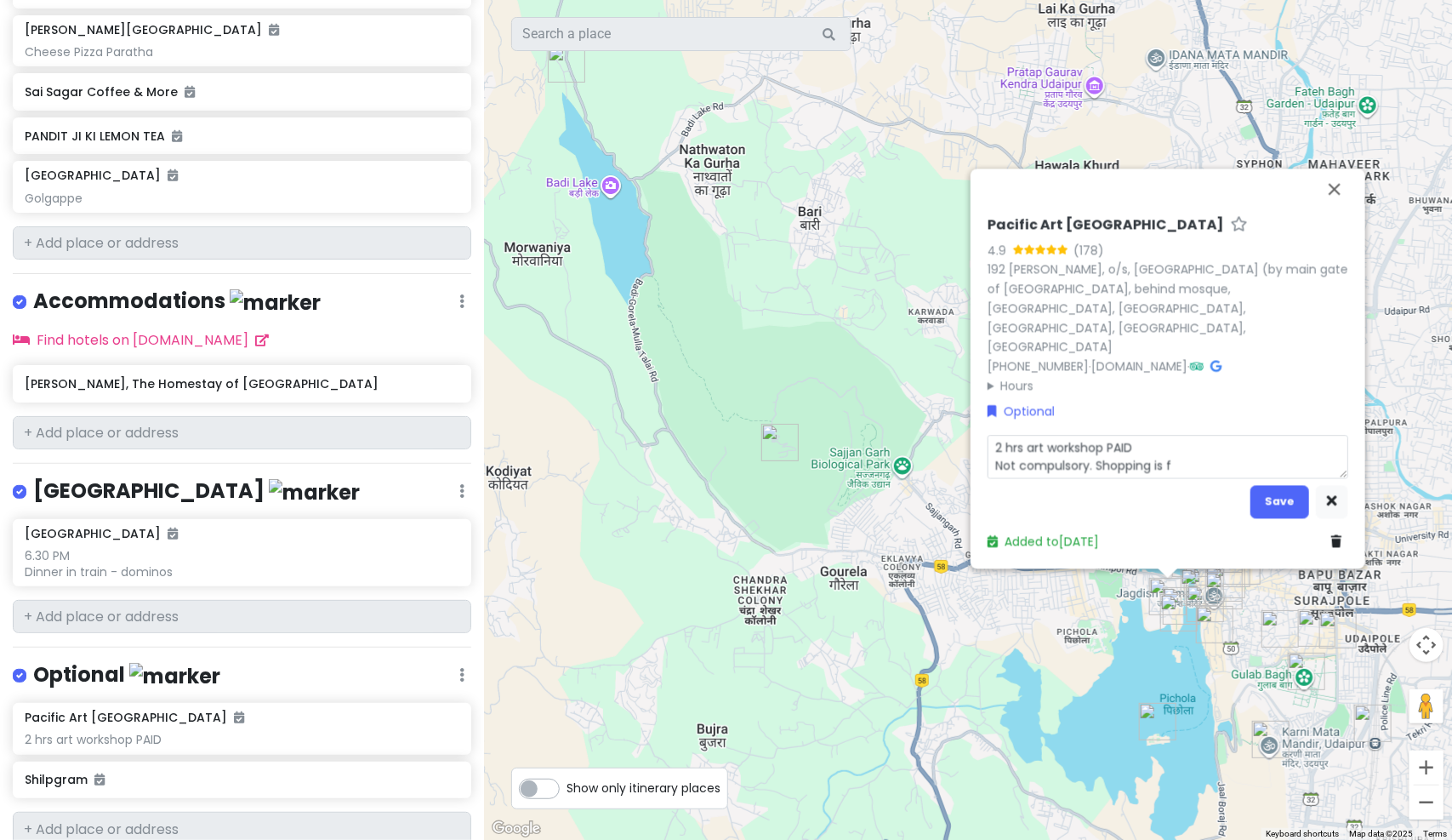
type textarea "x"
type textarea "2 hrs art workshop PAID Not compulsory. Shopping is"
type textarea "x"
type textarea "2 hrs art workshop PAID Not compulsory. Shopping is"
type textarea "x"
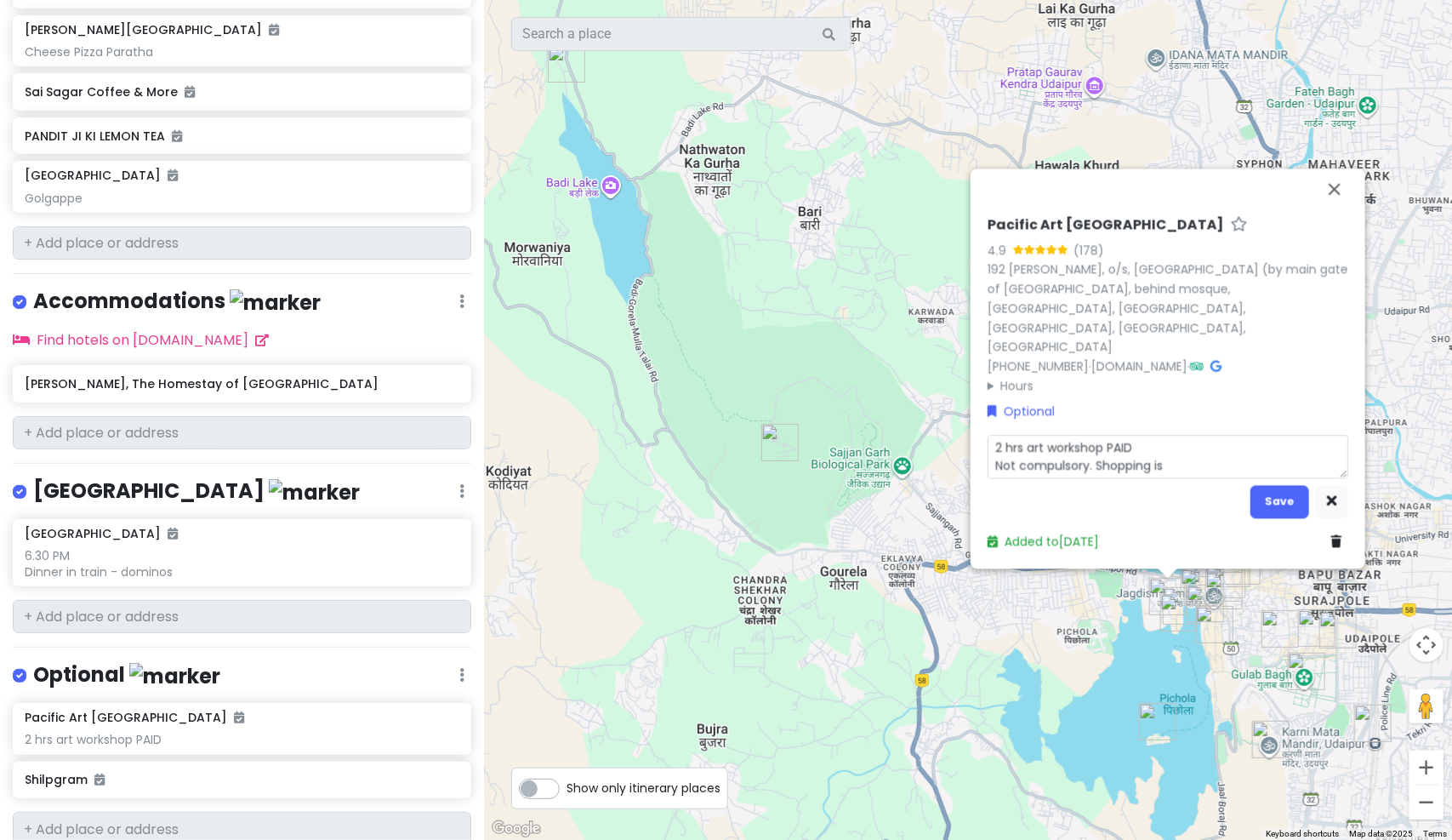
type textarea "2 hrs art workshop PAID Not compulsory. Shopping i"
type textarea "x"
type textarea "2 hrs art workshop PAID Not compulsory. Shopping"
type textarea "x"
type textarea "2 hrs art workshop PAID Not compulsory. Shopping"
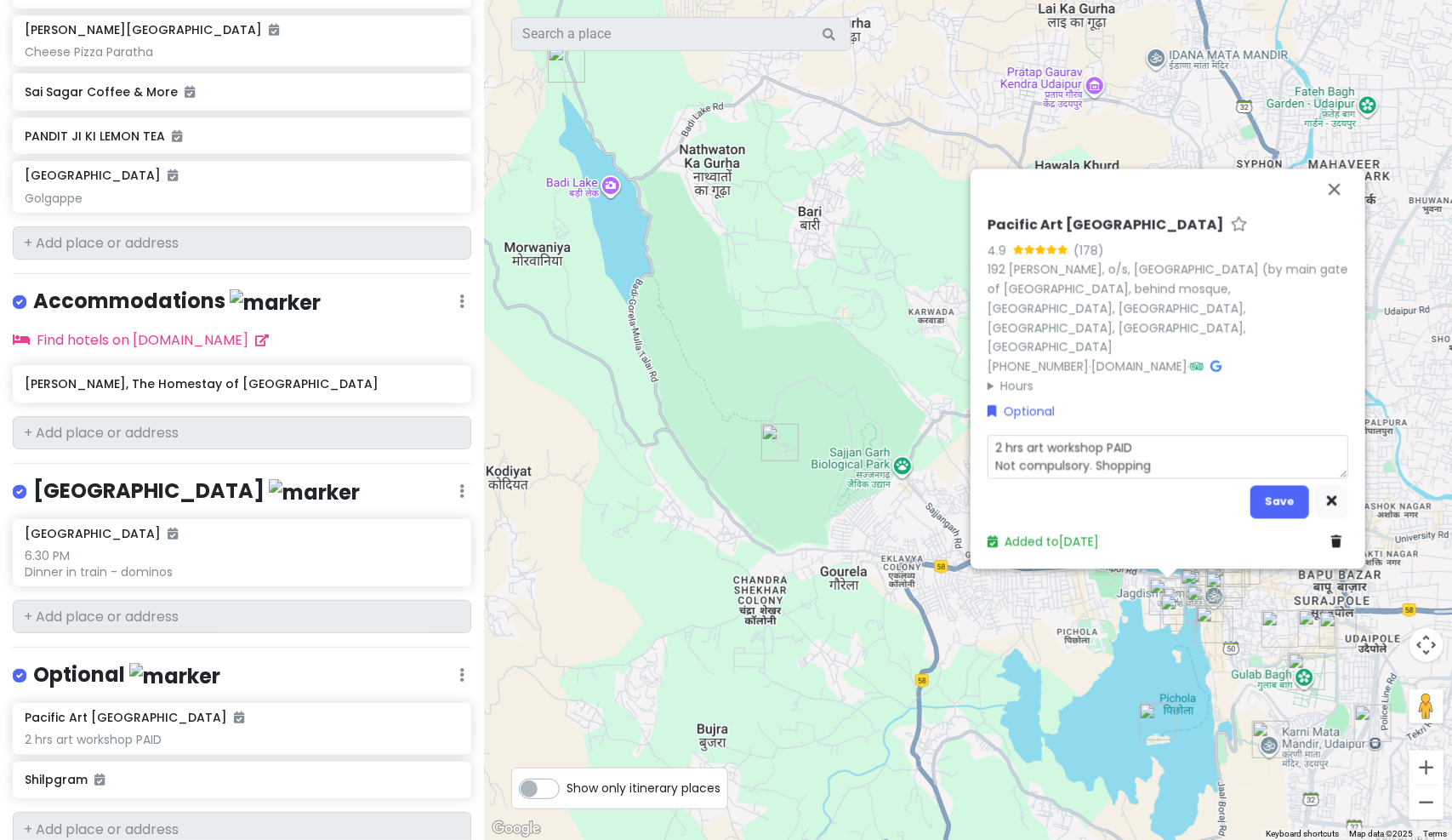
type textarea "x"
type textarea "2 hrs art workshop PAID Not compulsory. [GEOGRAPHIC_DATA]"
type textarea "x"
type textarea "2 hrs art workshop PAID Not compulsory. Shoppi"
type textarea "x"
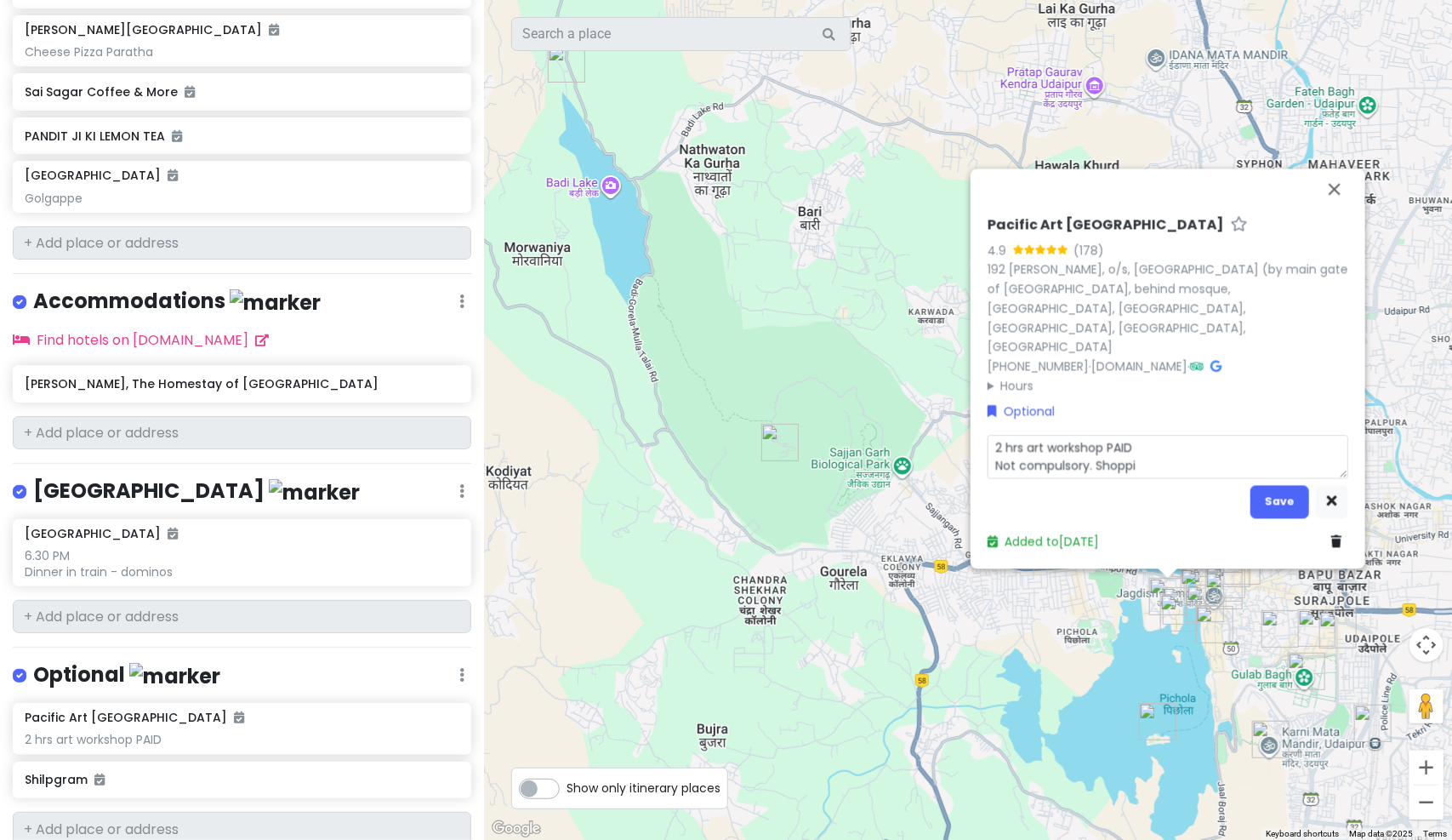
type textarea "2 hrs art workshop PAID Not compulsory. Shopp"
type textarea "x"
type textarea "2 hrs art workshop PAID Not compulsory. Shop"
type textarea "x"
type textarea "2 hrs art workshop PAID Not compulsory. Sho"
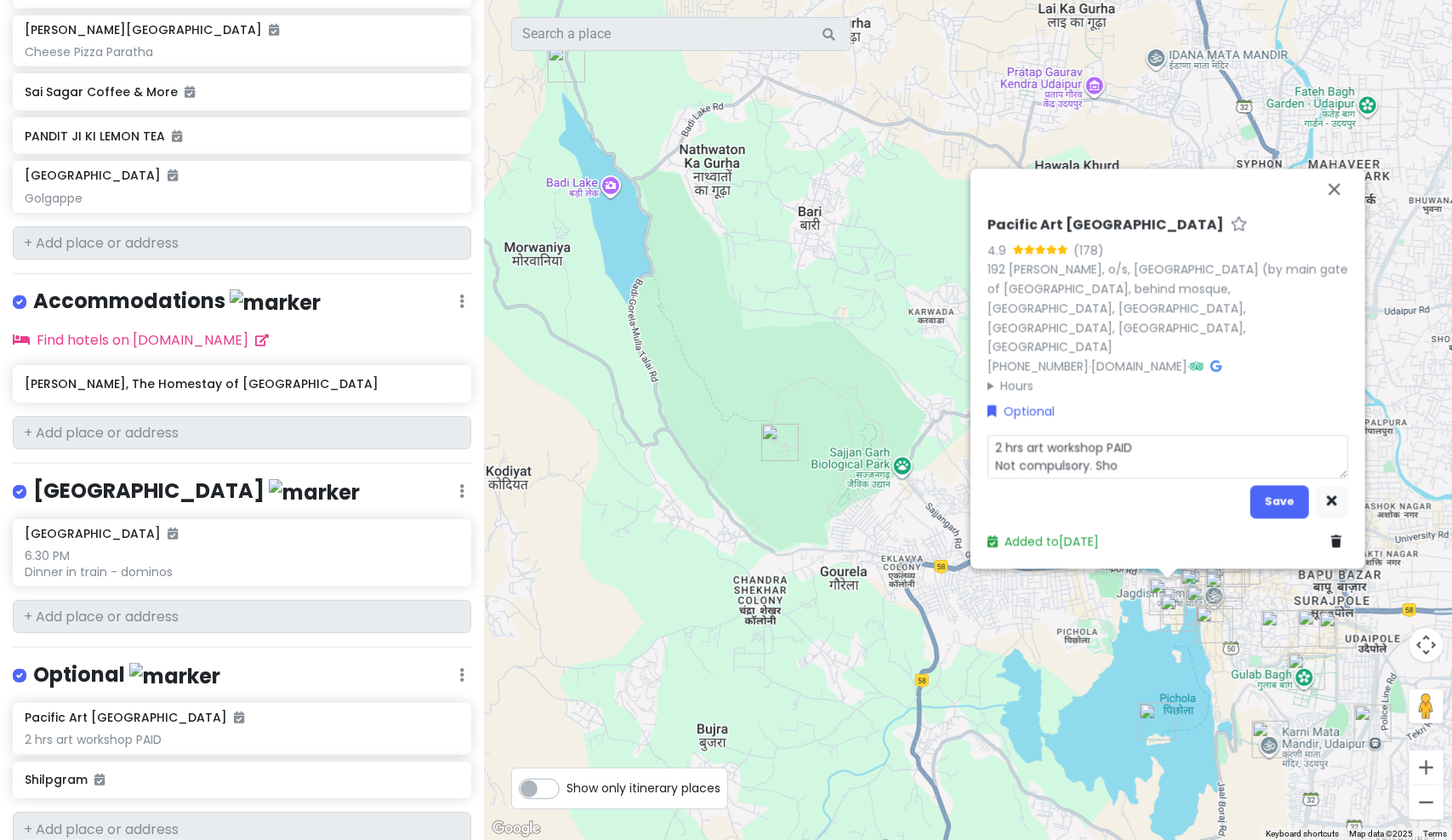
type textarea "x"
type textarea "2 hrs art workshop PAID Not compulsory. Sh"
type textarea "x"
type textarea "2 hrs art workshop PAID Not compulsory. S"
type textarea "x"
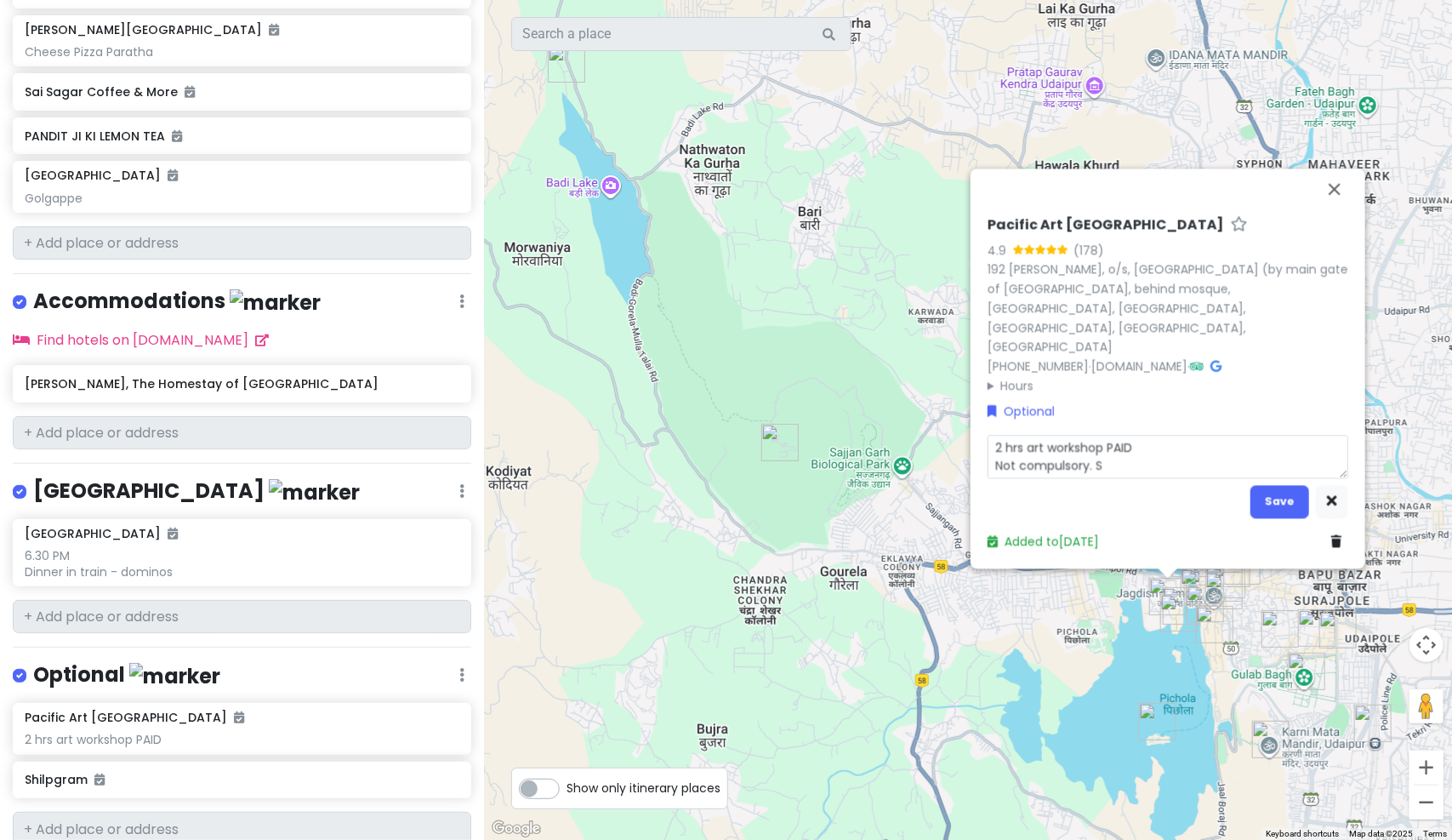
type textarea "2 hrs art workshop PAID Not compulsory."
type textarea "x"
type textarea "2 hrs art workshop PAID Not compulsory. S"
type textarea "x"
type textarea "2 hrs art workshop PAID Not compulsory. Sh"
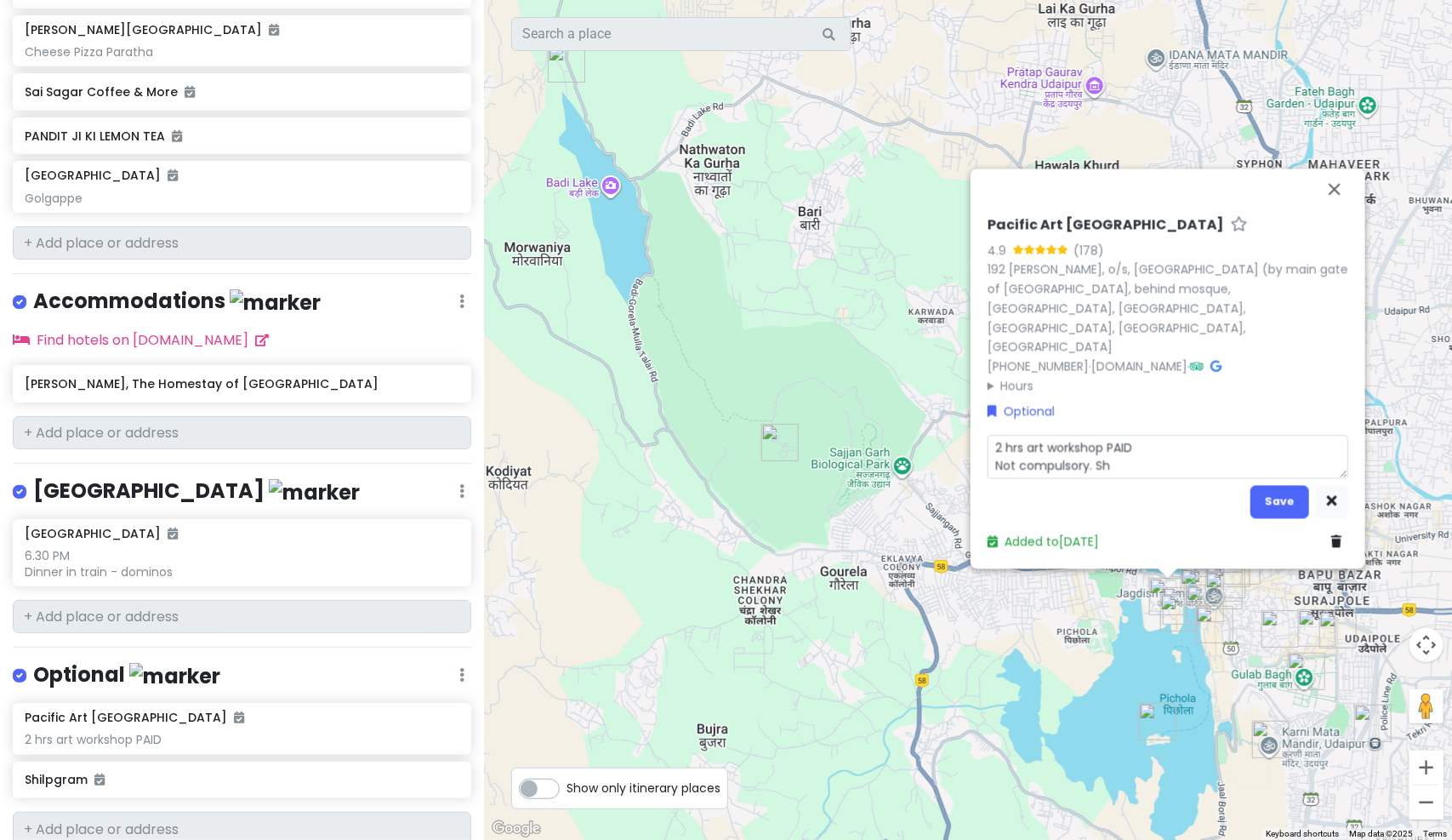
type textarea "x"
type textarea "2 hrs art workshop PAID Not compulsory. Sho"
type textarea "x"
type textarea "2 hrs art workshop PAID Not compulsory. Shop"
type textarea "x"
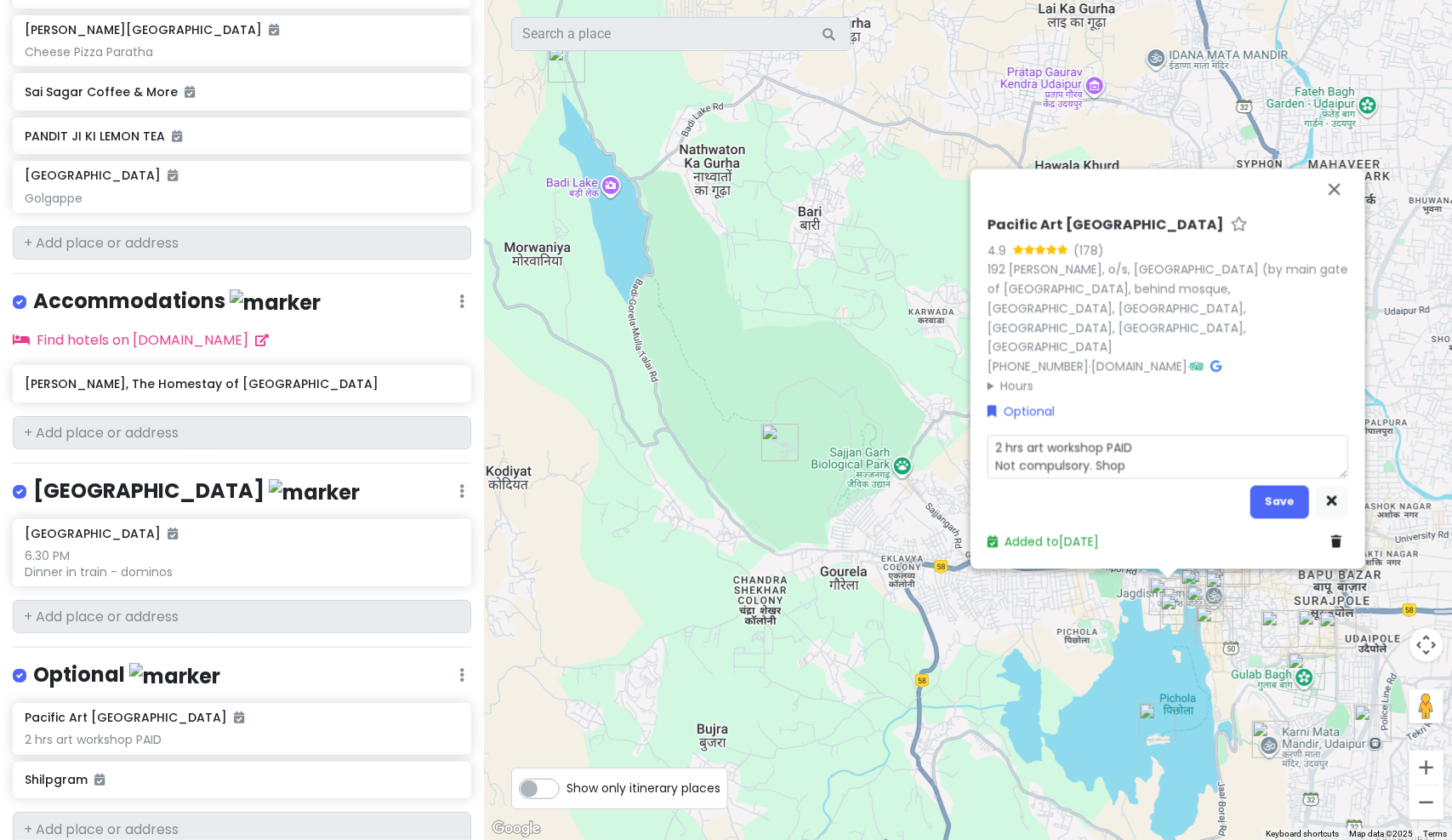
type textarea "2 hrs art workshop PAID Not compulsory. Shopp"
type textarea "x"
type textarea "2 hrs art workshop PAID Not compulsory. Shoppi"
type textarea "x"
type textarea "2 hrs art workshop PAID Not compulsory. Shopping"
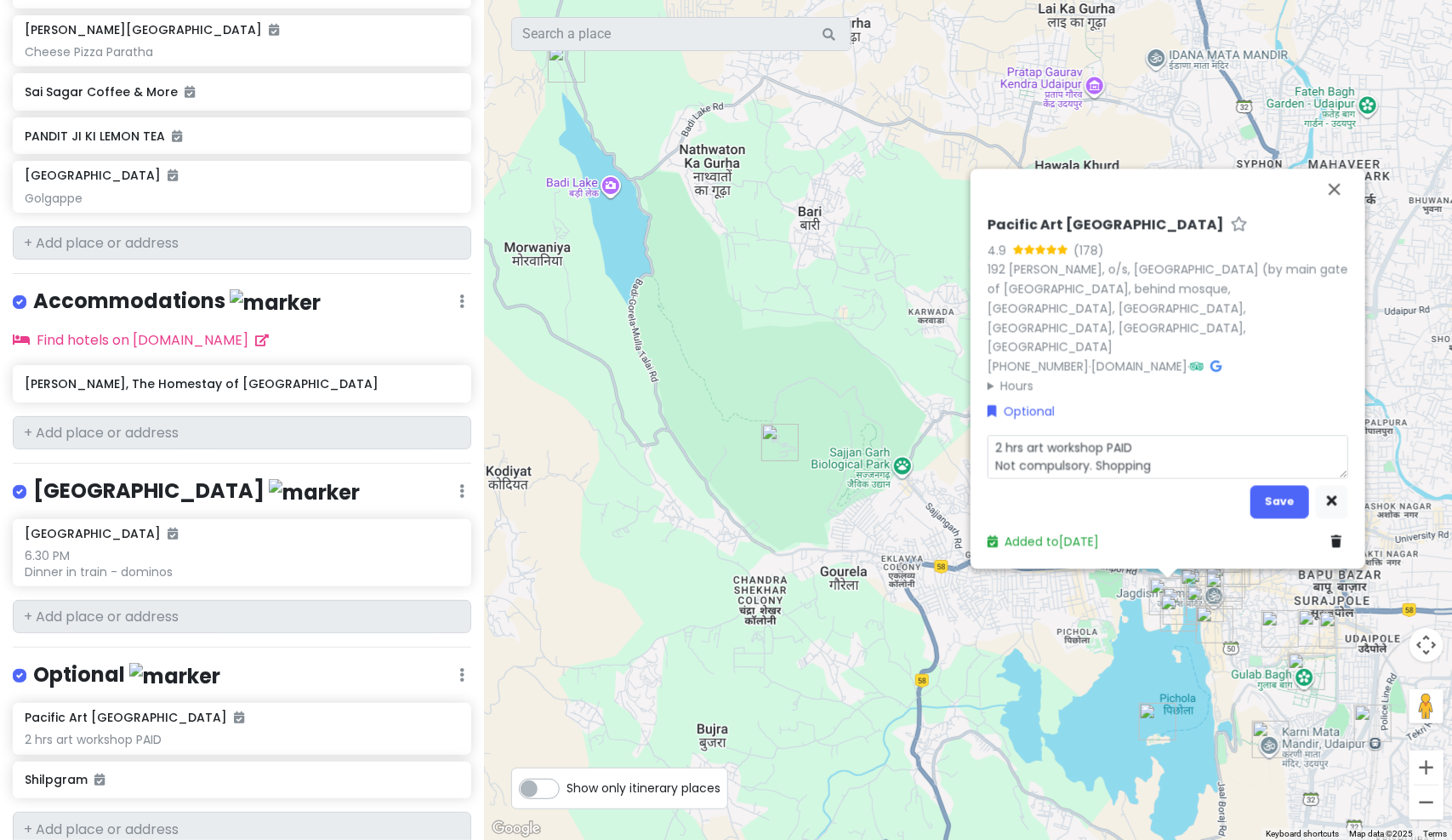
type textarea "x"
type textarea "2 hrs art workshop PAID Not compulsory. Shopping/"
type textarea "x"
type textarea "2 hrs art workshop PAID Not compulsory. Shopping/T"
type textarea "x"
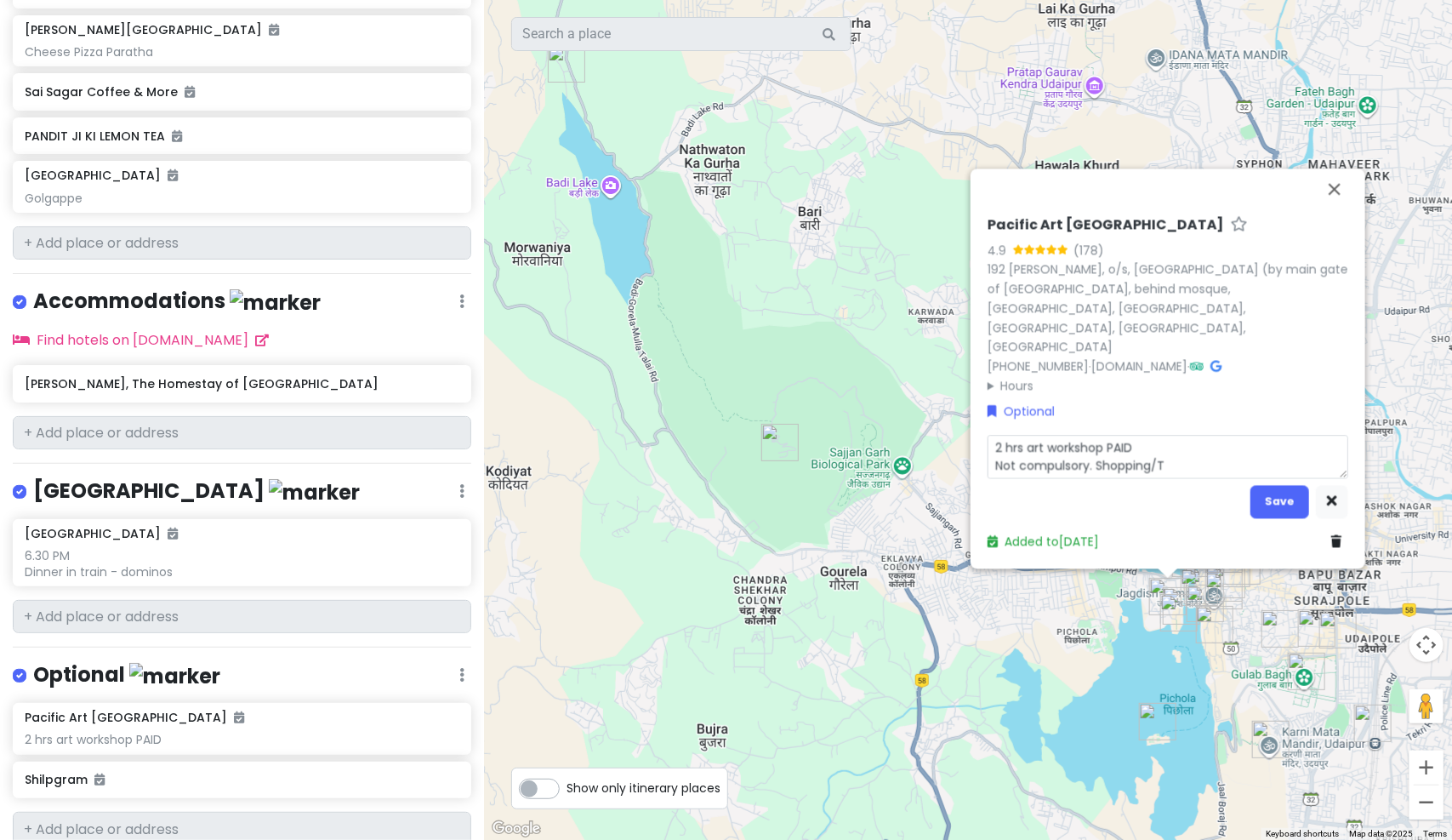
type textarea "2 hrs art workshop PAID Not compulsory. Shopping/"
type textarea "x"
type textarea "2 hrs art workshop PAID Not compulsory. Shopping"
type textarea "x"
type textarea "2 hrs art workshop PAID Not compulsory. Shopping"
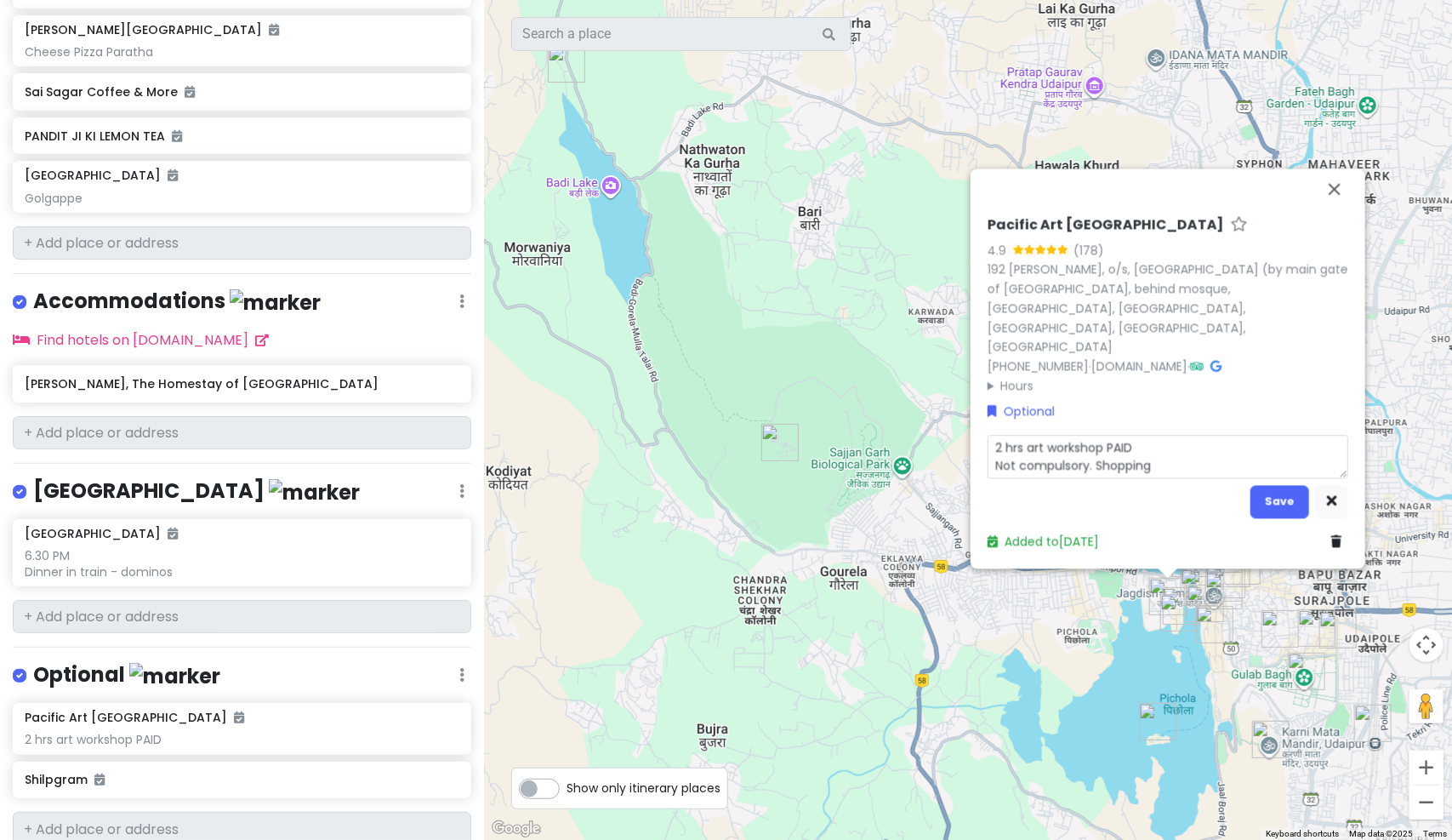
type textarea "x"
type textarea "2 hrs art workshop PAID Not compulsory. Shopping o"
type textarea "x"
type textarea "2 hrs art workshop PAID Not compulsory. Shopping or"
type textarea "x"
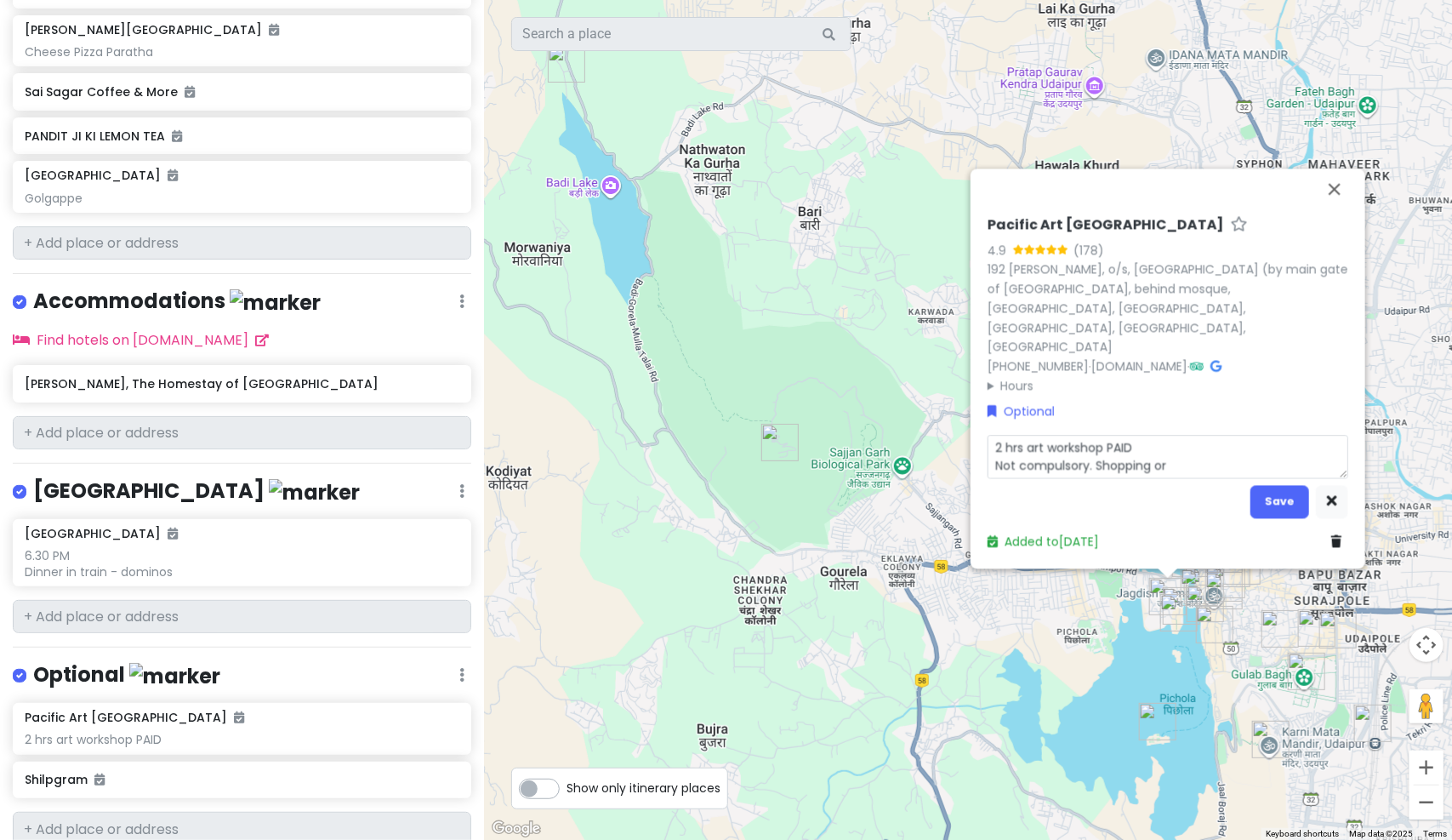
type textarea "2 hrs art workshop PAID Not compulsory. Shopping or"
type textarea "x"
type textarea "2 hrs art workshop PAID Not compulsory. Shopping or t"
type textarea "x"
type textarea "2 hrs art workshop PAID Not compulsory. Shopping or th"
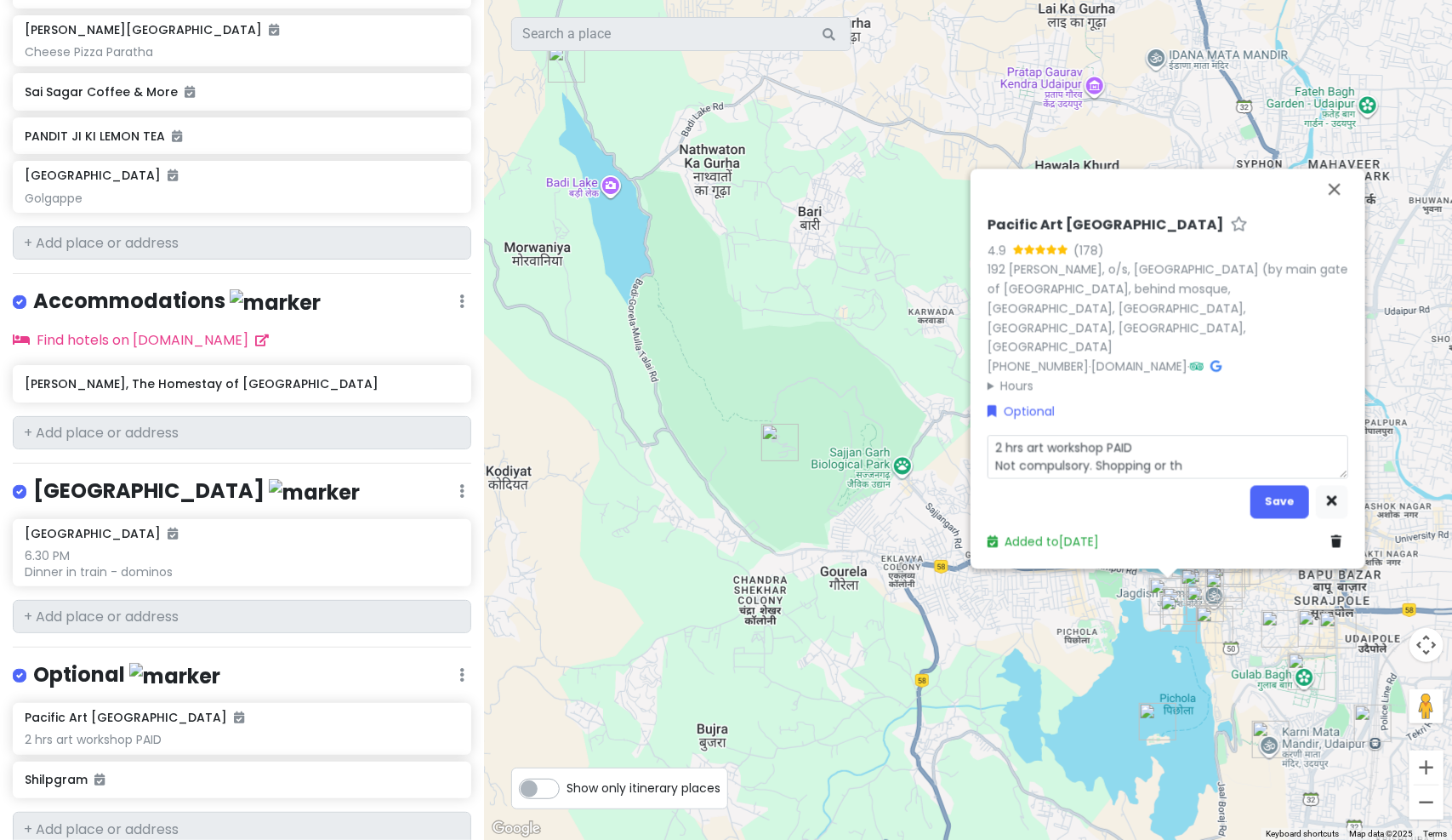
type textarea "x"
type textarea "2 hrs art workshop PAID Not compulsory. Shopping or thi"
type textarea "x"
type textarea "2 hrs art workshop PAID Not compulsory. Shopping or this"
type textarea "x"
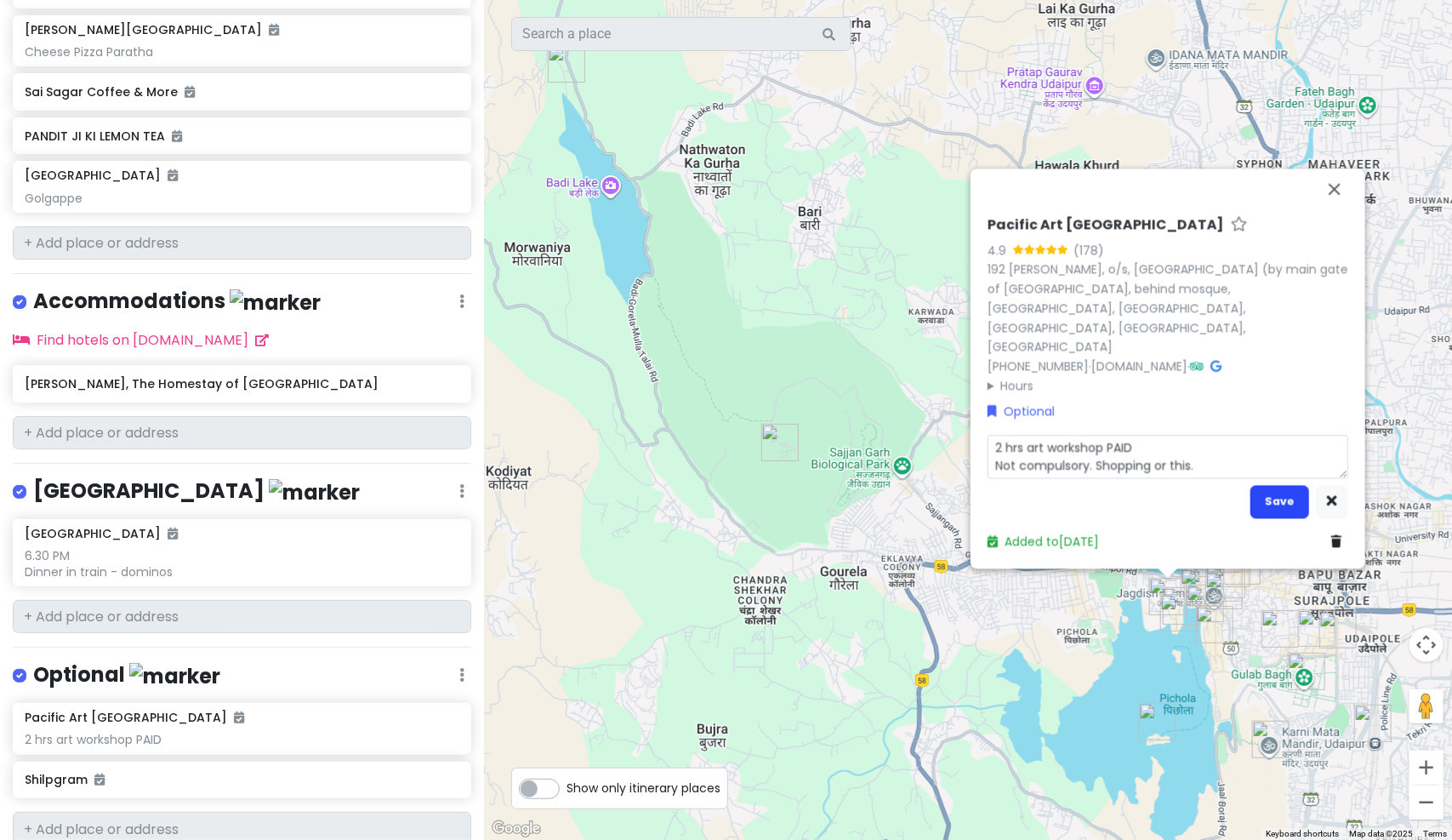
type textarea "2 hrs art workshop PAID Not compulsory. Shopping or this."
click at [1267, 504] on button "Save" at bounding box center [1279, 501] width 59 height 33
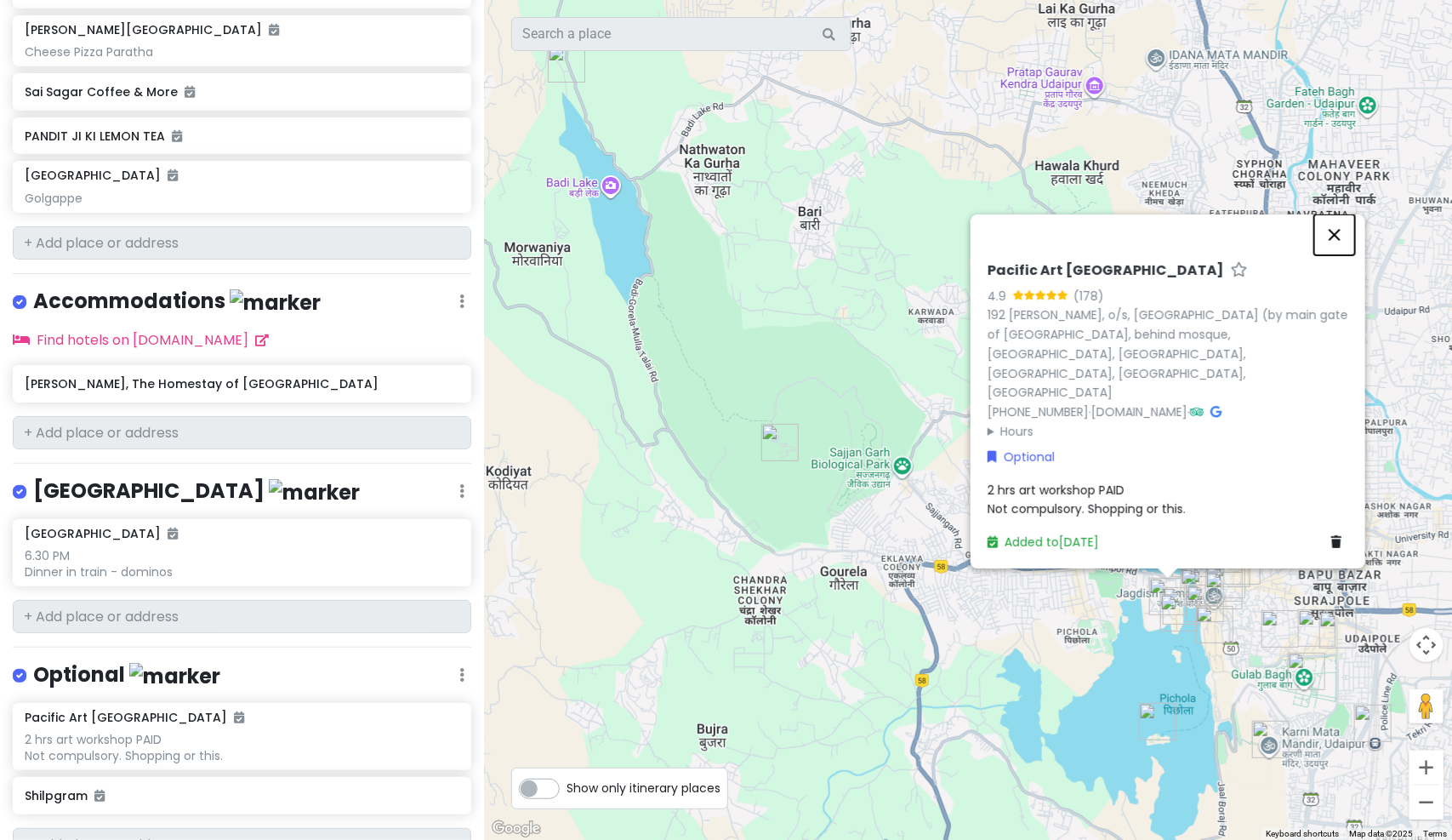
click at [1336, 255] on button "Close" at bounding box center [1335, 234] width 41 height 41
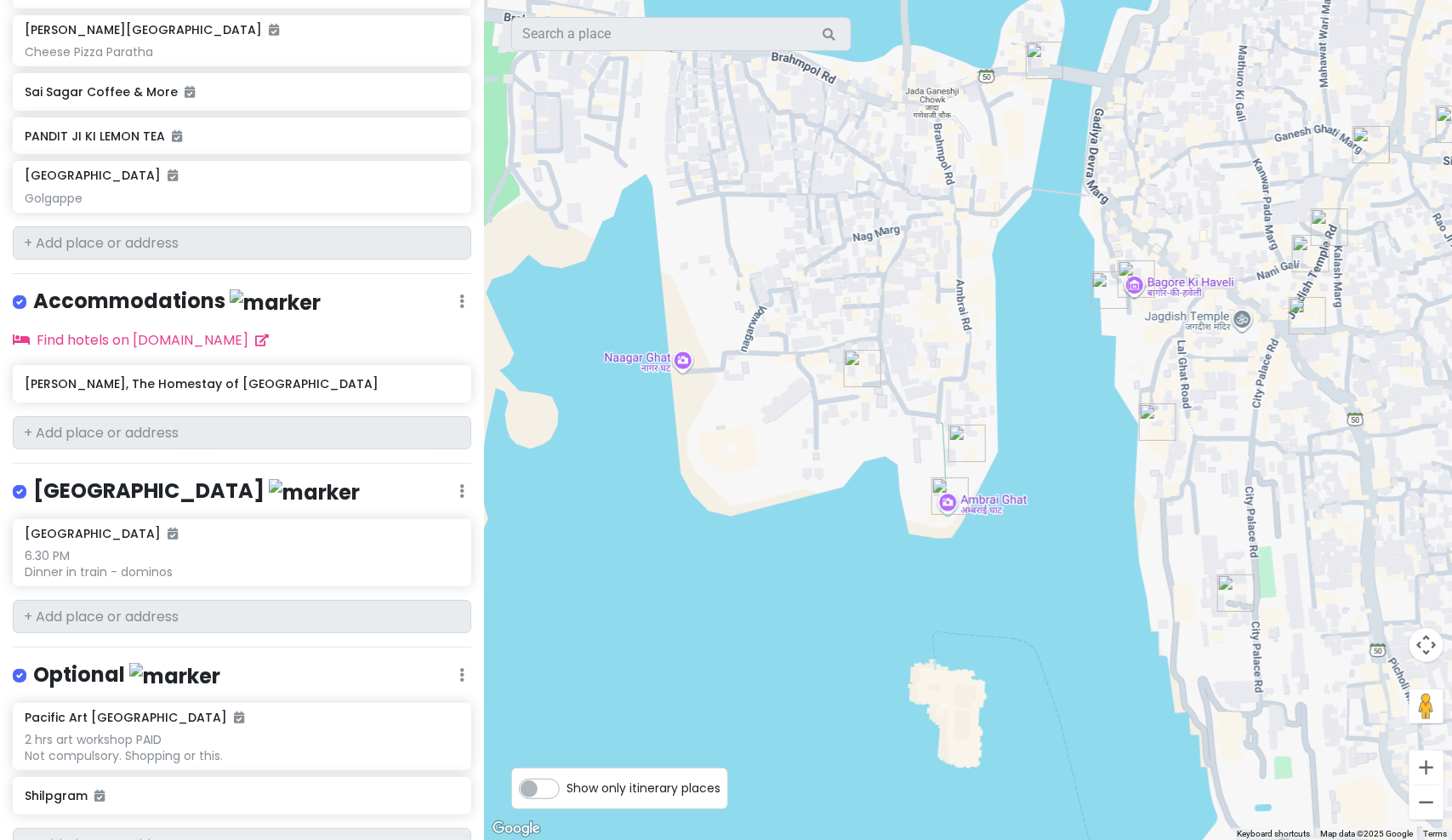
drag, startPoint x: 1129, startPoint y: 622, endPoint x: 979, endPoint y: 513, distance: 185.4
click at [979, 513] on div at bounding box center [967, 420] width 968 height 840
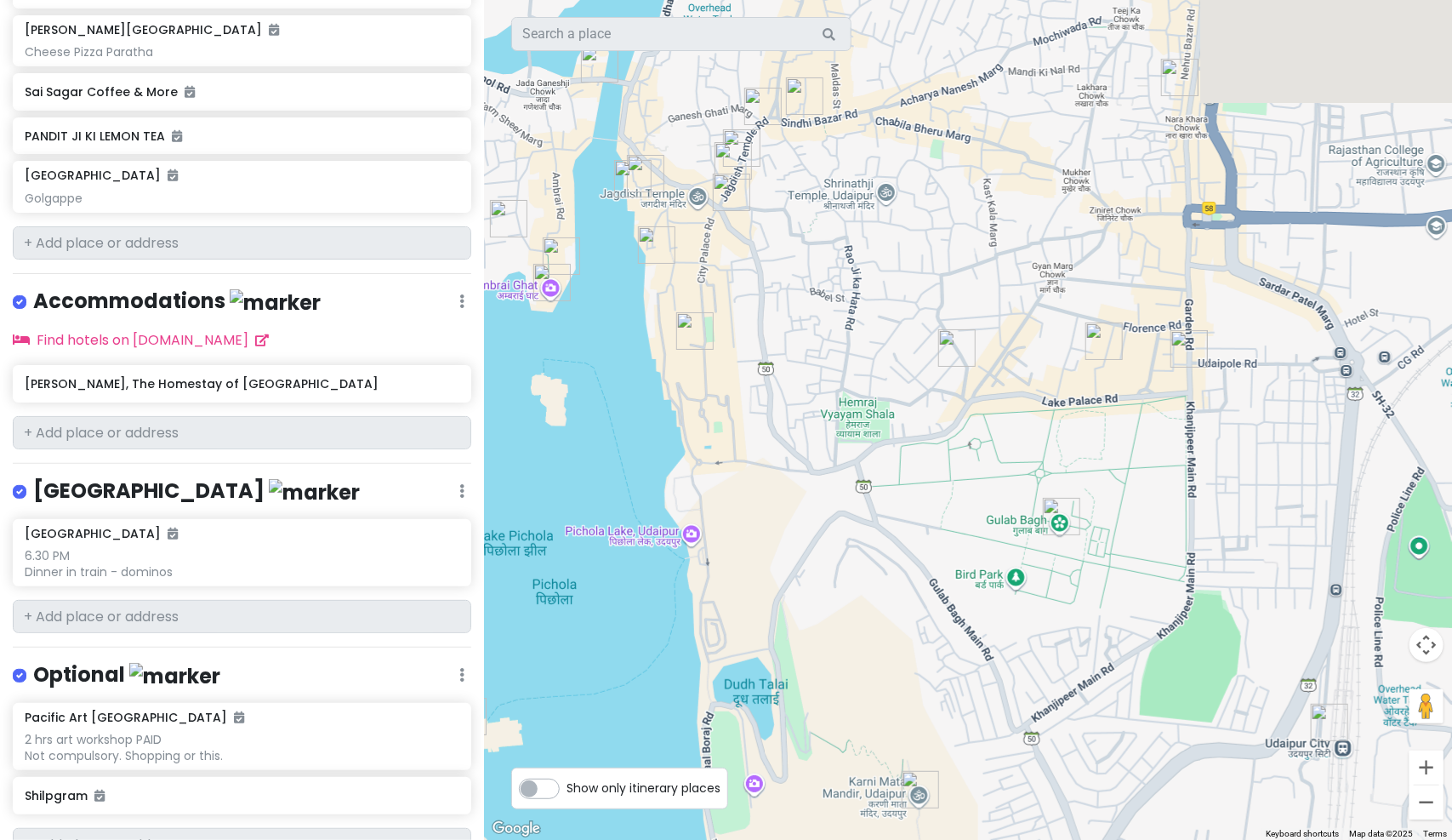
drag, startPoint x: 901, startPoint y: 334, endPoint x: 1145, endPoint y: 500, distance: 295.1
click at [1145, 500] on div at bounding box center [967, 420] width 968 height 840
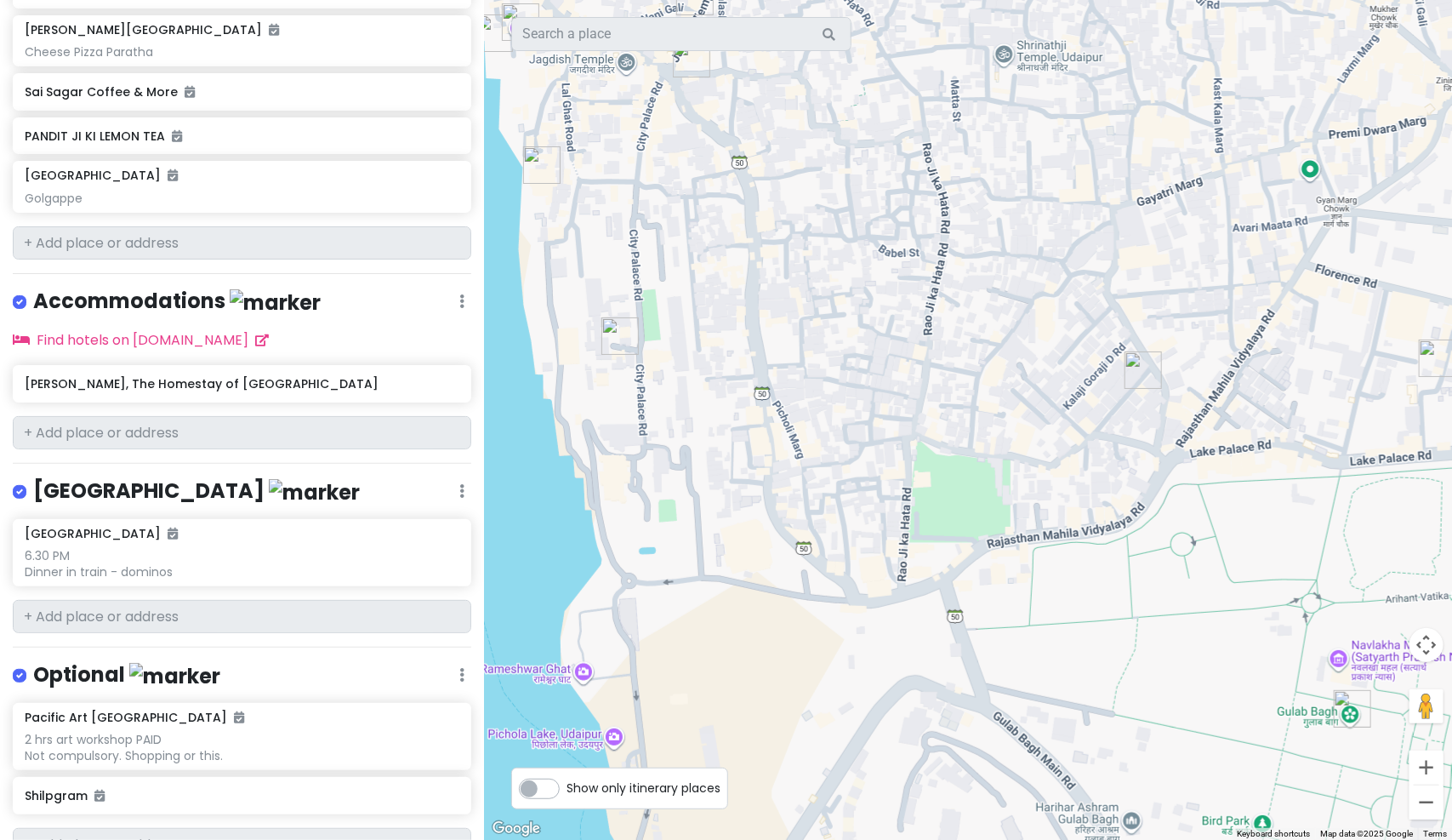
click at [619, 331] on img "City Palace" at bounding box center [619, 336] width 51 height 51
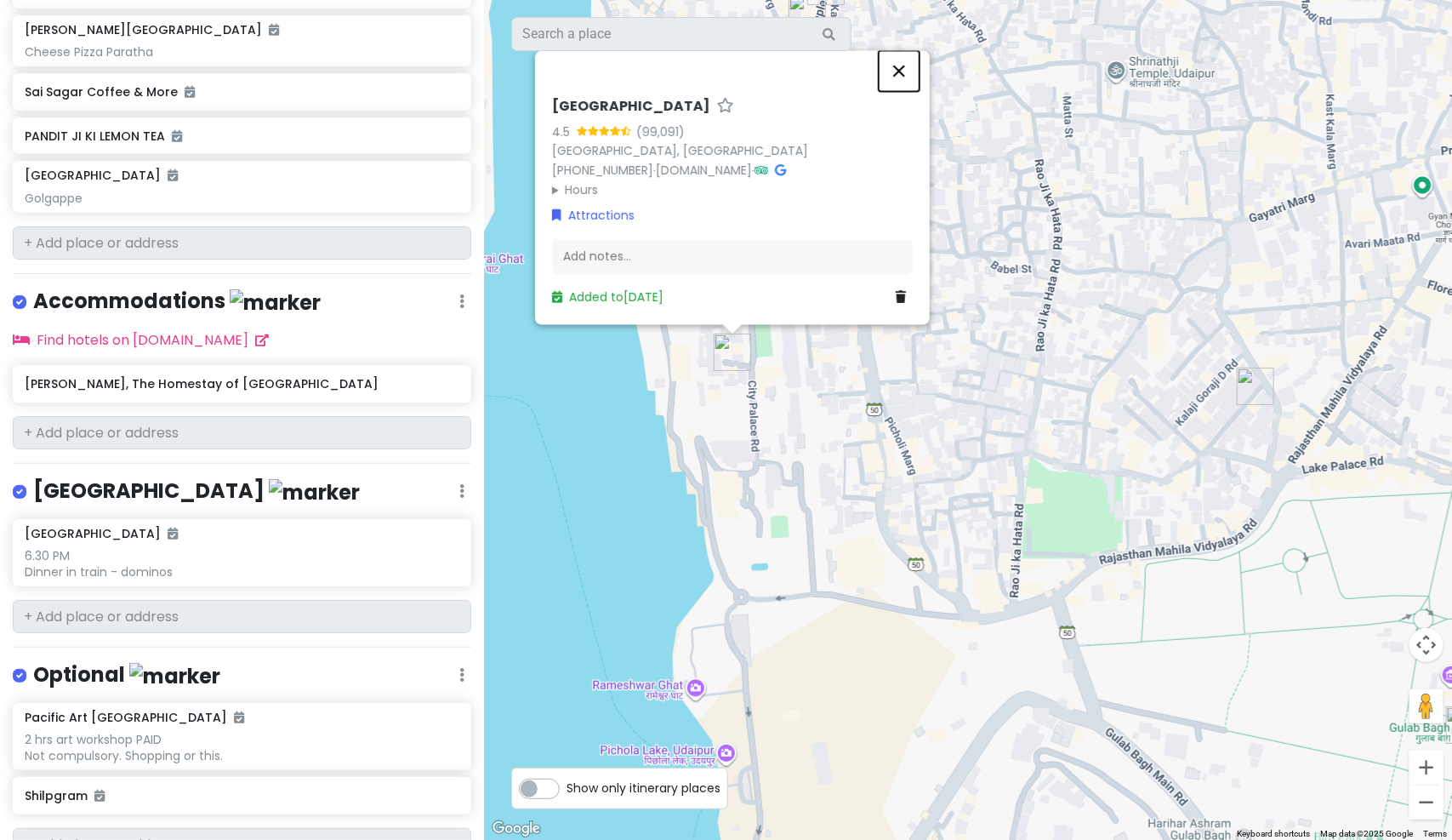
click at [903, 68] on button "Close" at bounding box center [899, 71] width 41 height 41
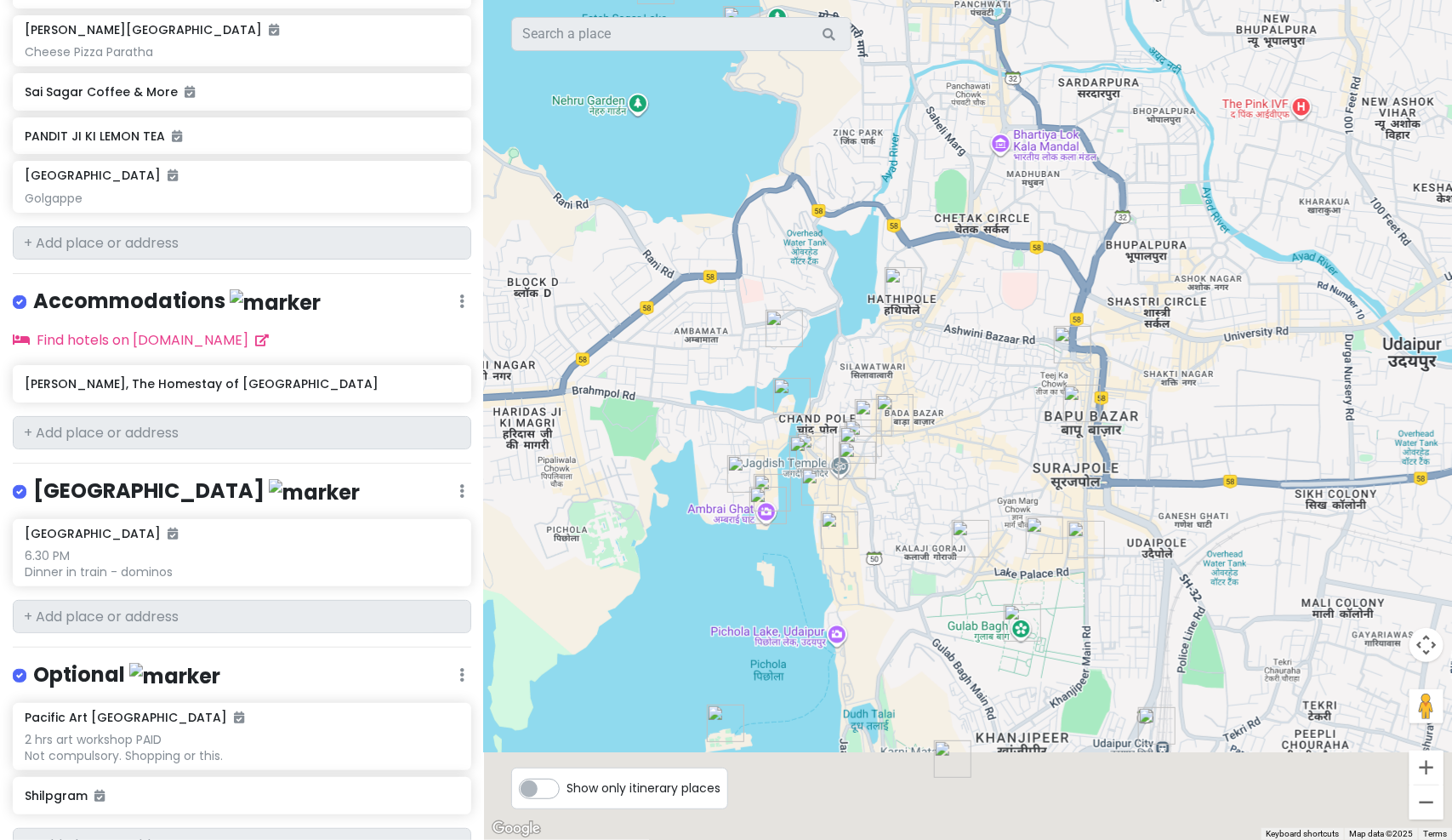
drag, startPoint x: 900, startPoint y: 334, endPoint x: 832, endPoint y: 138, distance: 207.5
click at [832, 138] on div at bounding box center [967, 420] width 968 height 840
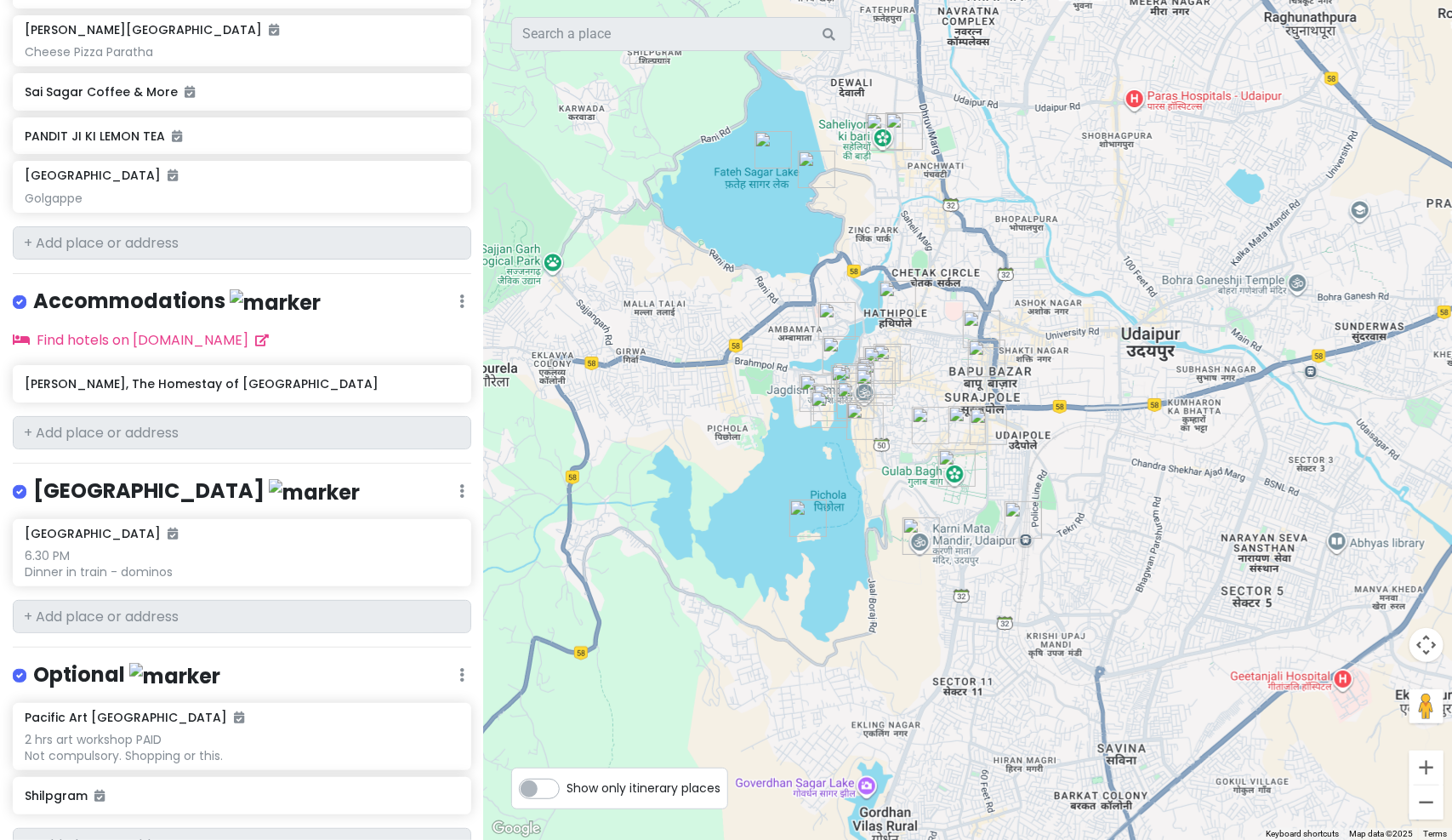
drag, startPoint x: 808, startPoint y: 340, endPoint x: 883, endPoint y: 550, distance: 223.0
click at [883, 550] on div at bounding box center [967, 420] width 968 height 840
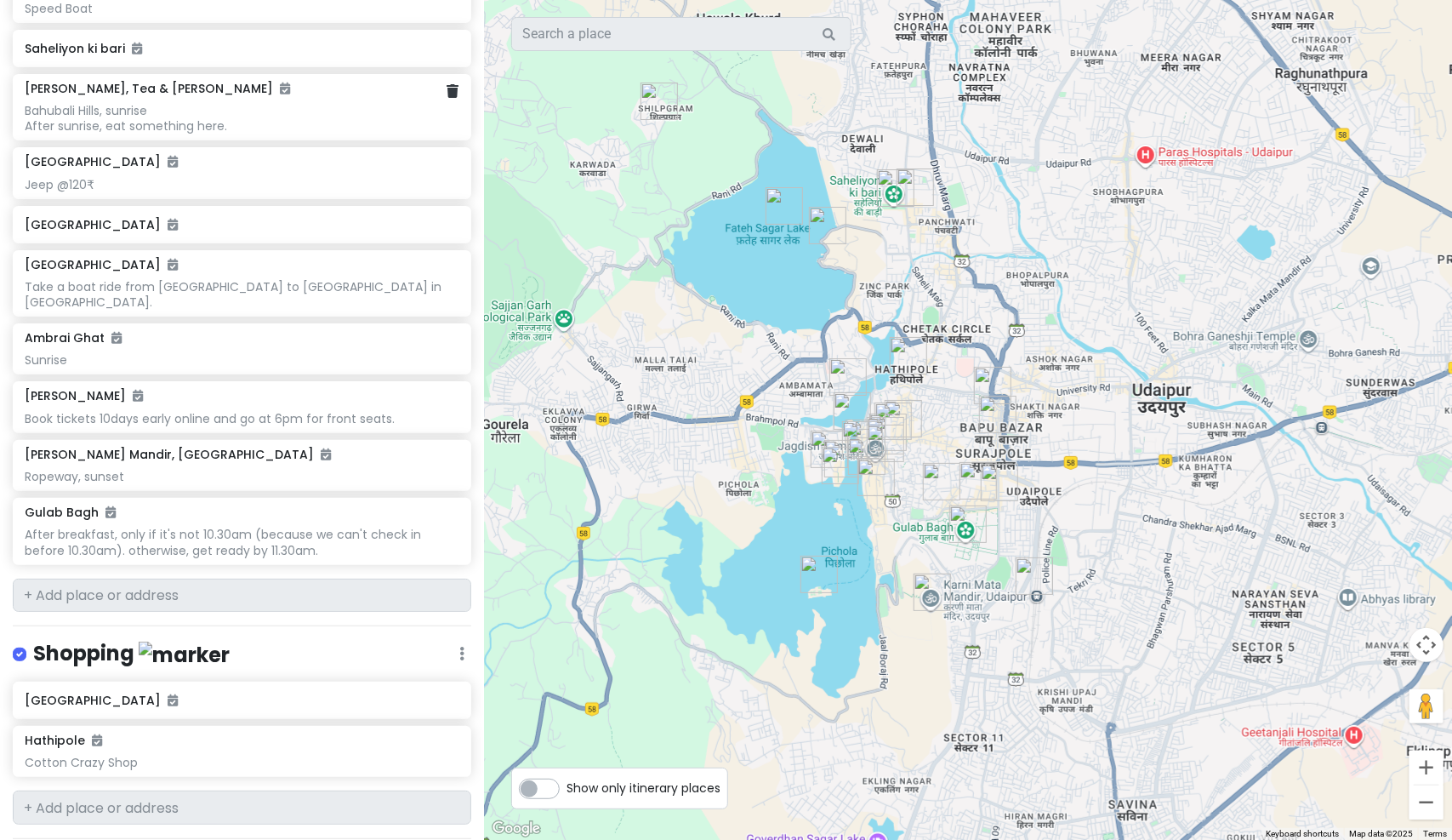
scroll to position [0, 0]
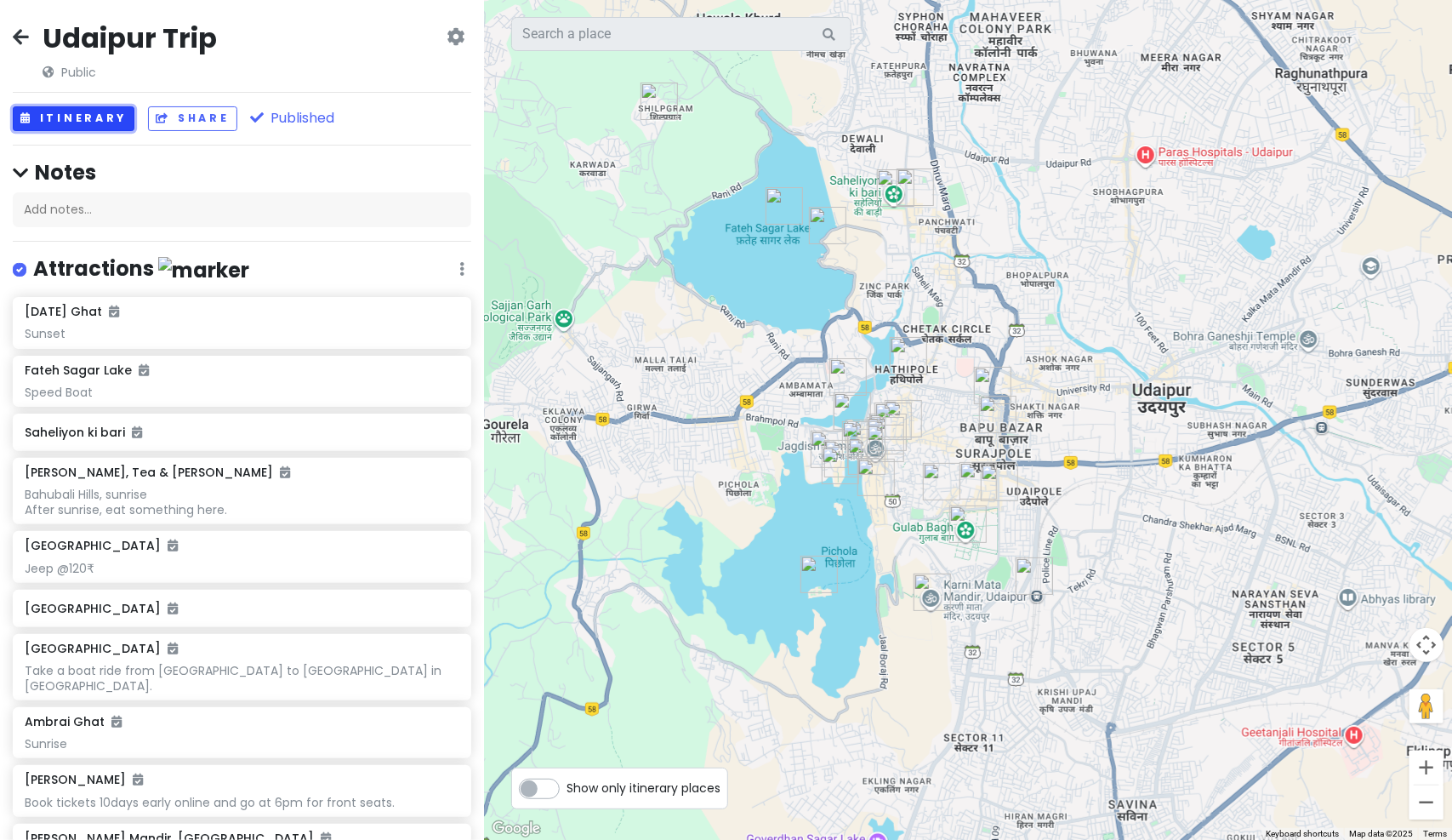
click at [100, 124] on button "Itinerary" at bounding box center [73, 118] width 122 height 25
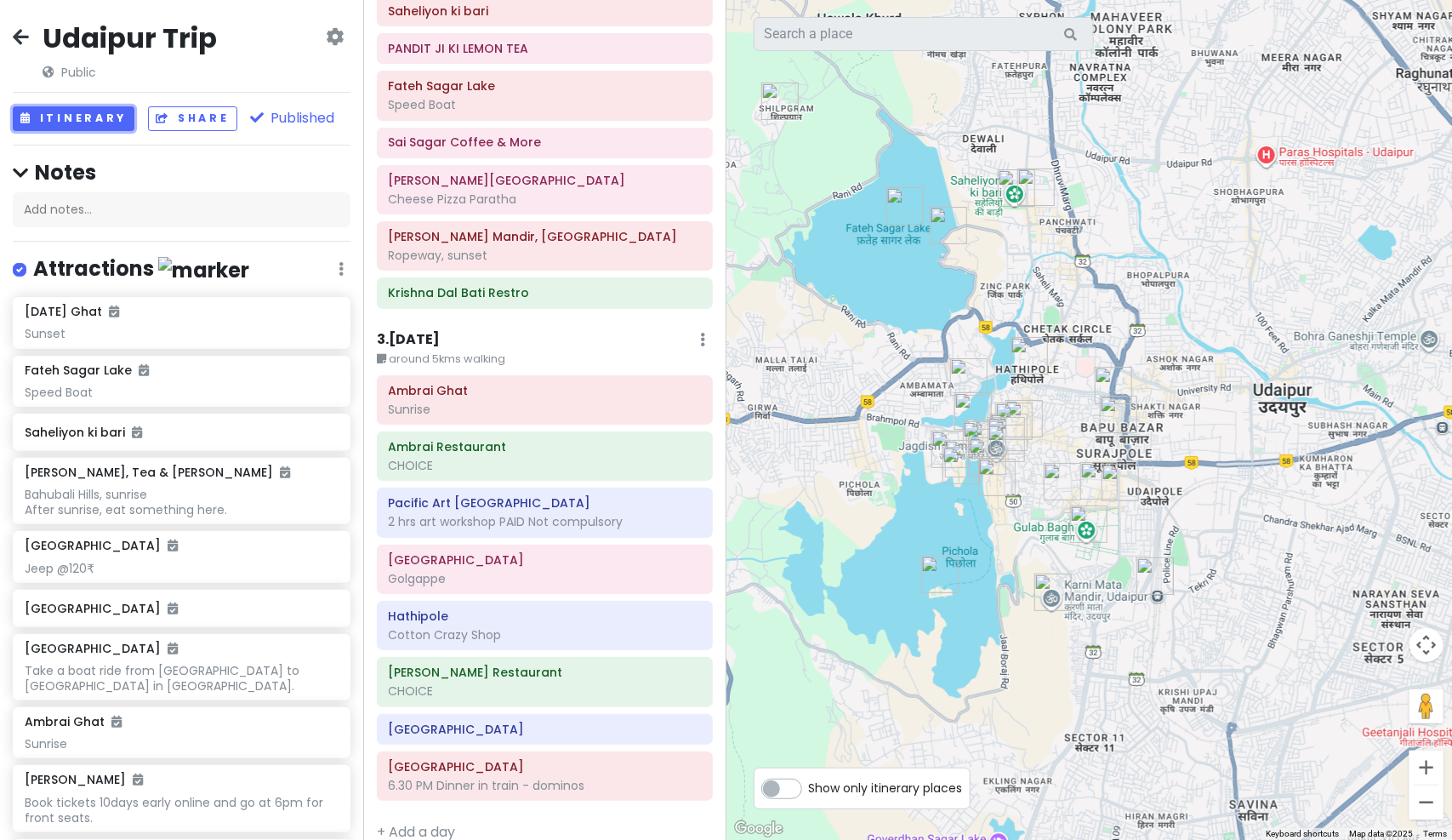
scroll to position [991, 0]
